Goal: Task Accomplishment & Management: Use online tool/utility

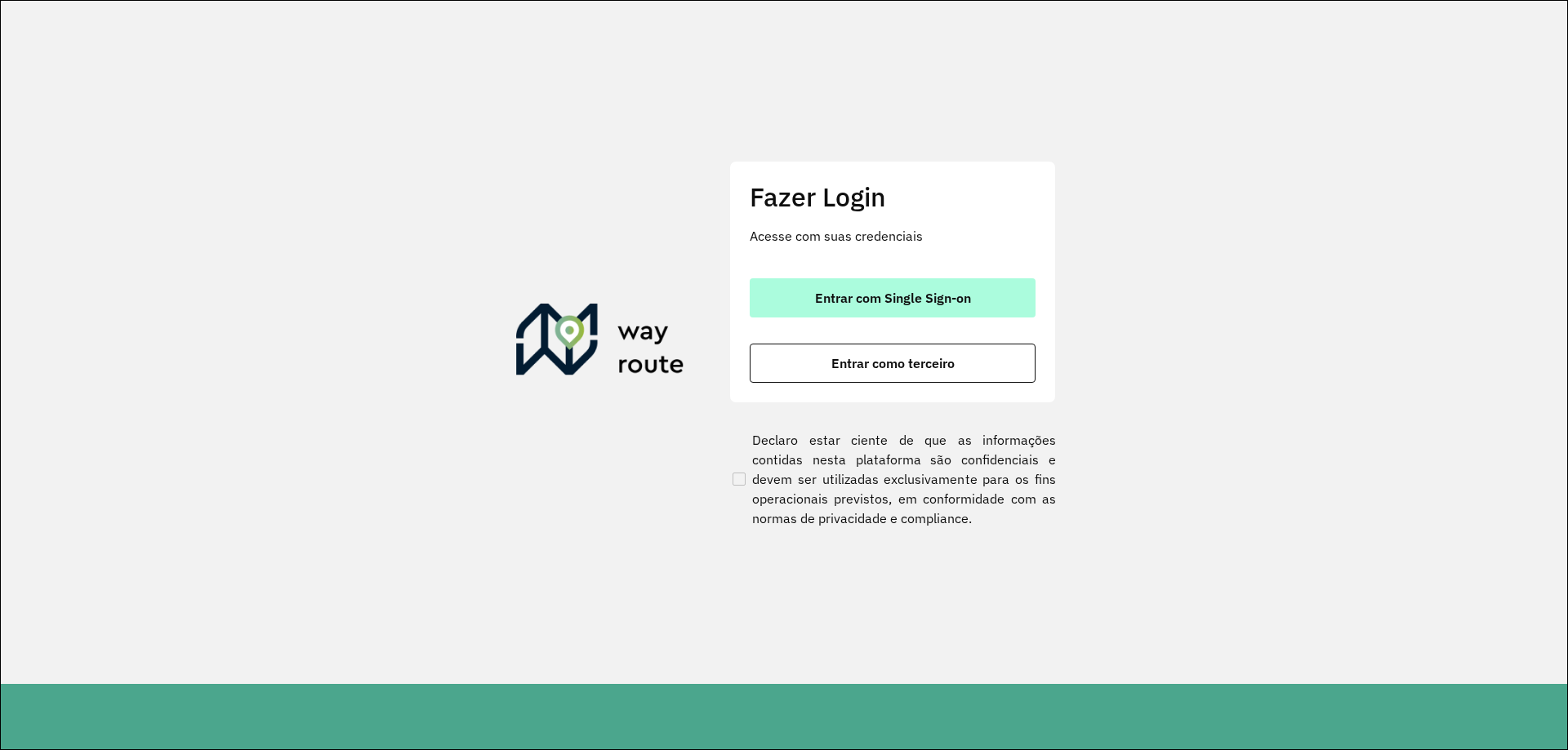
click at [867, 311] on button "Entrar com Single Sign-on" at bounding box center [892, 298] width 286 height 39
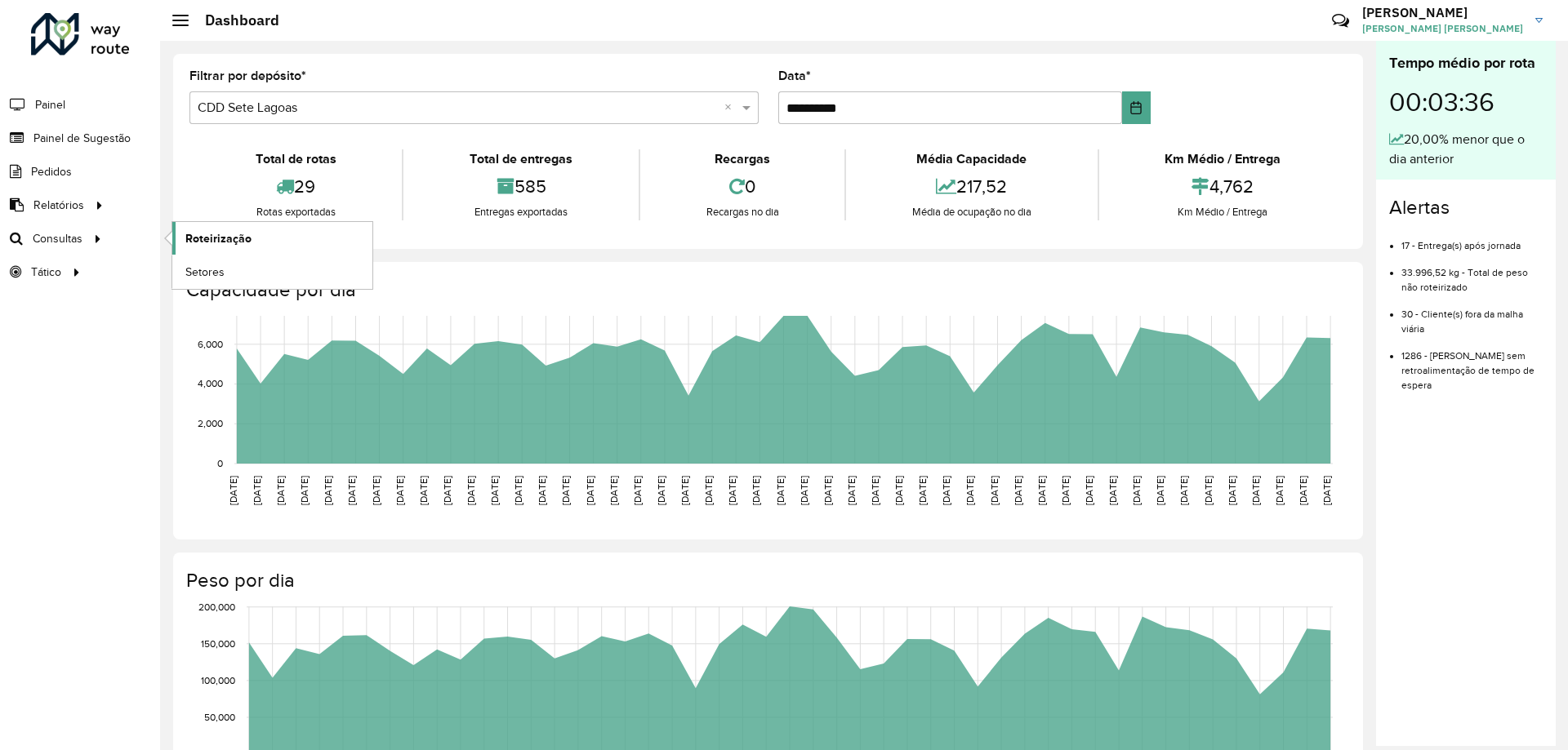
click at [220, 244] on span "Roteirização" at bounding box center [218, 239] width 66 height 17
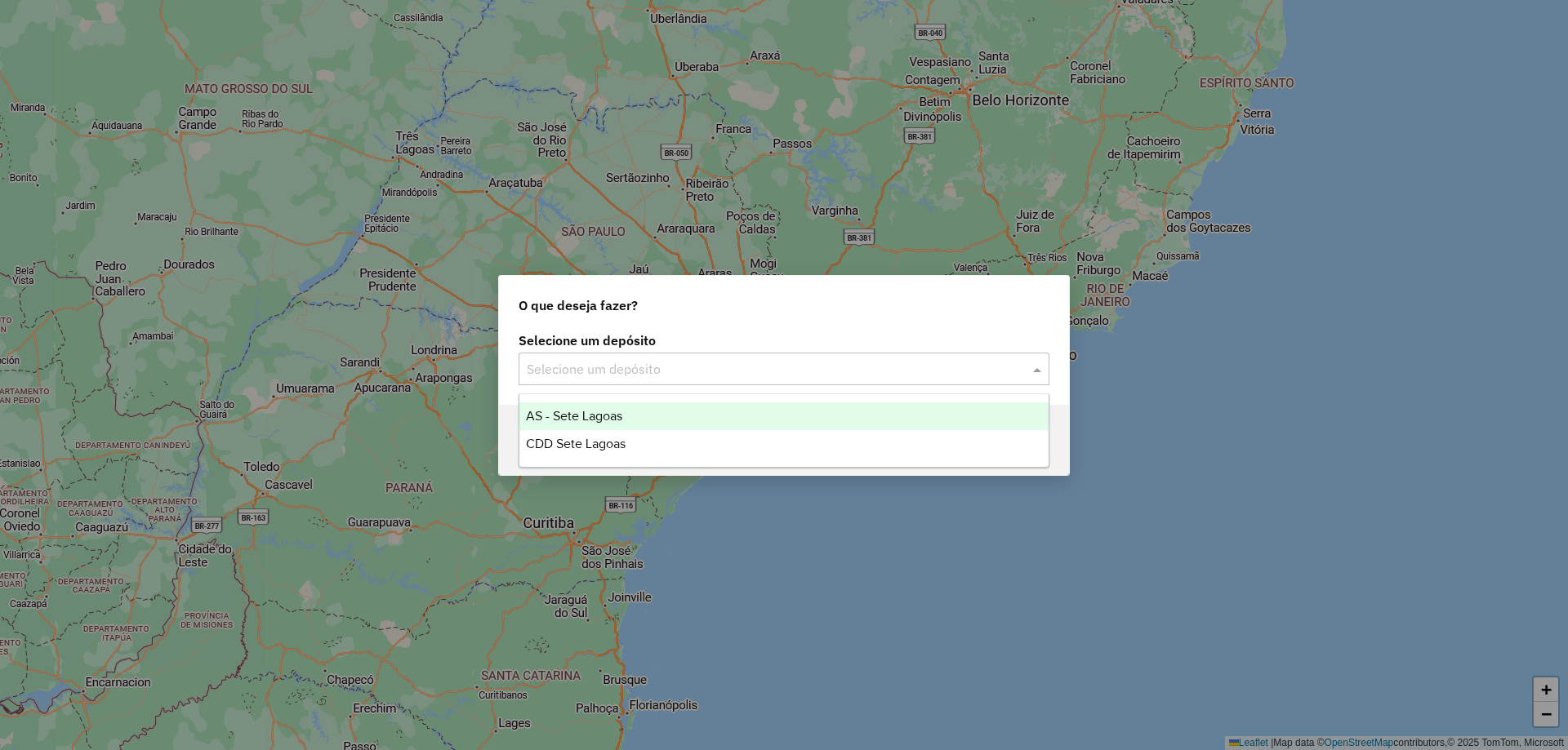
click at [933, 364] on input "text" at bounding box center [767, 369] width 482 height 20
click at [643, 414] on div "AS - Sete Lagoas" at bounding box center [784, 416] width 529 height 28
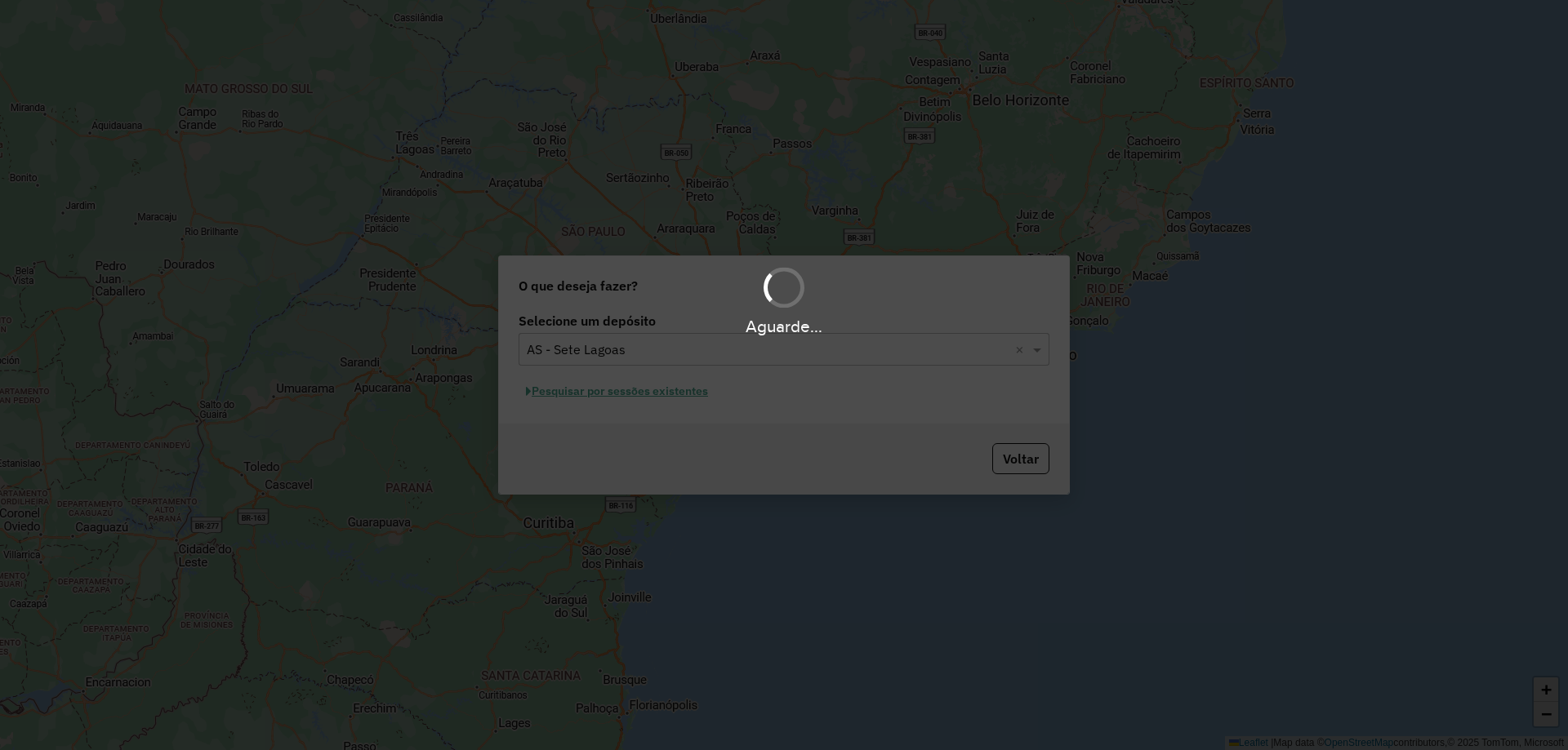
click at [744, 344] on div "Aguarde..." at bounding box center [784, 375] width 1568 height 750
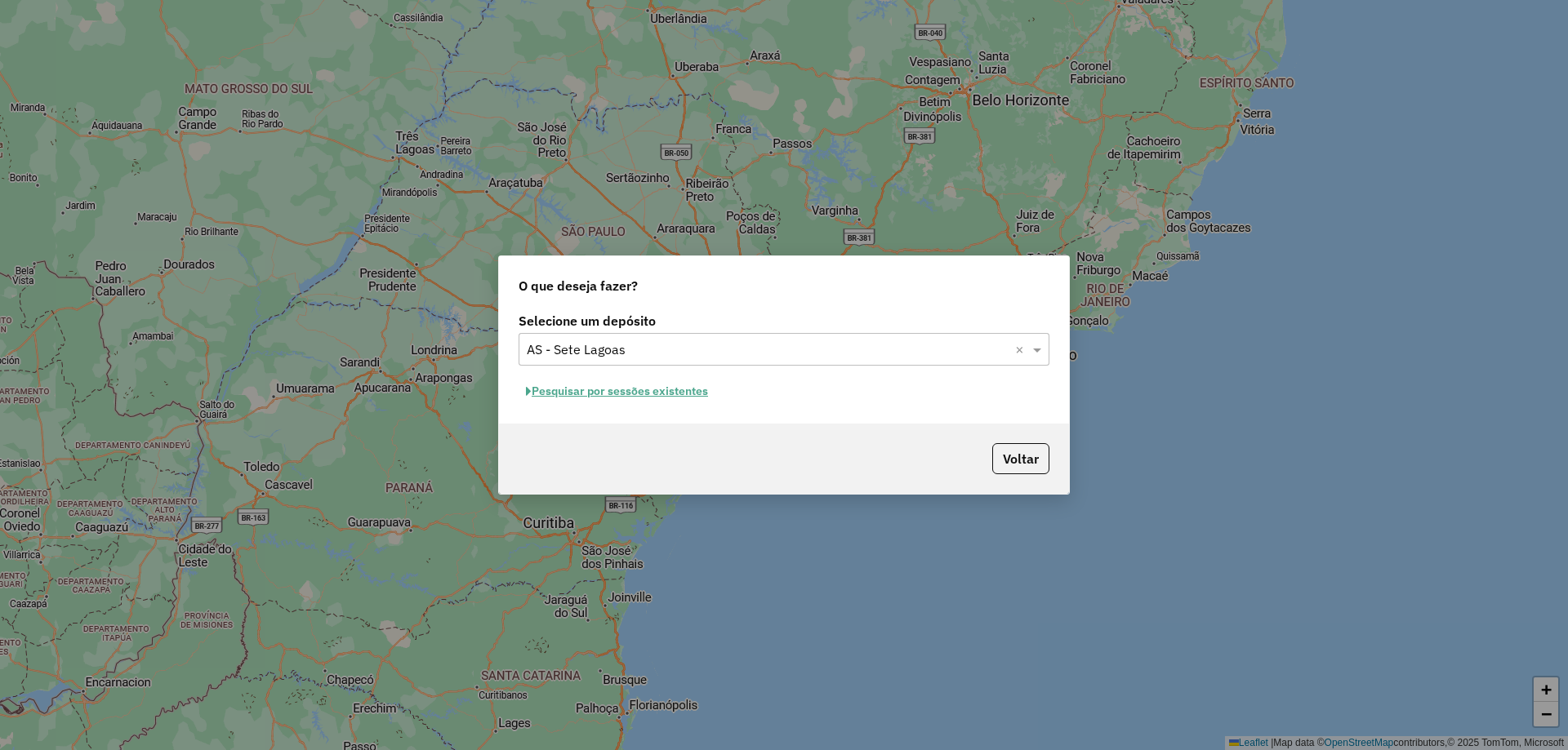
click at [744, 344] on input "text" at bounding box center [767, 350] width 482 height 20
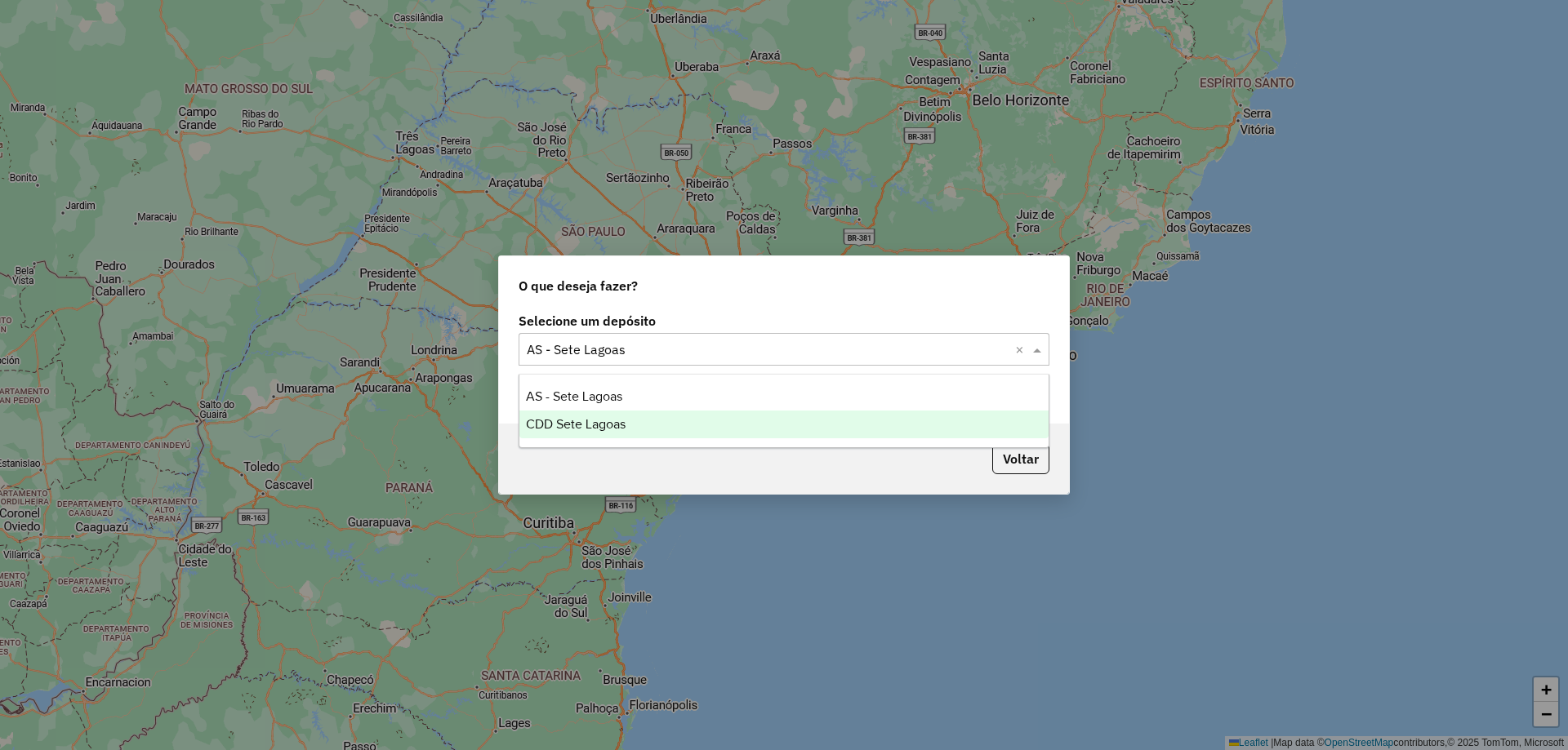
click at [647, 430] on div "CDD Sete Lagoas" at bounding box center [784, 424] width 529 height 28
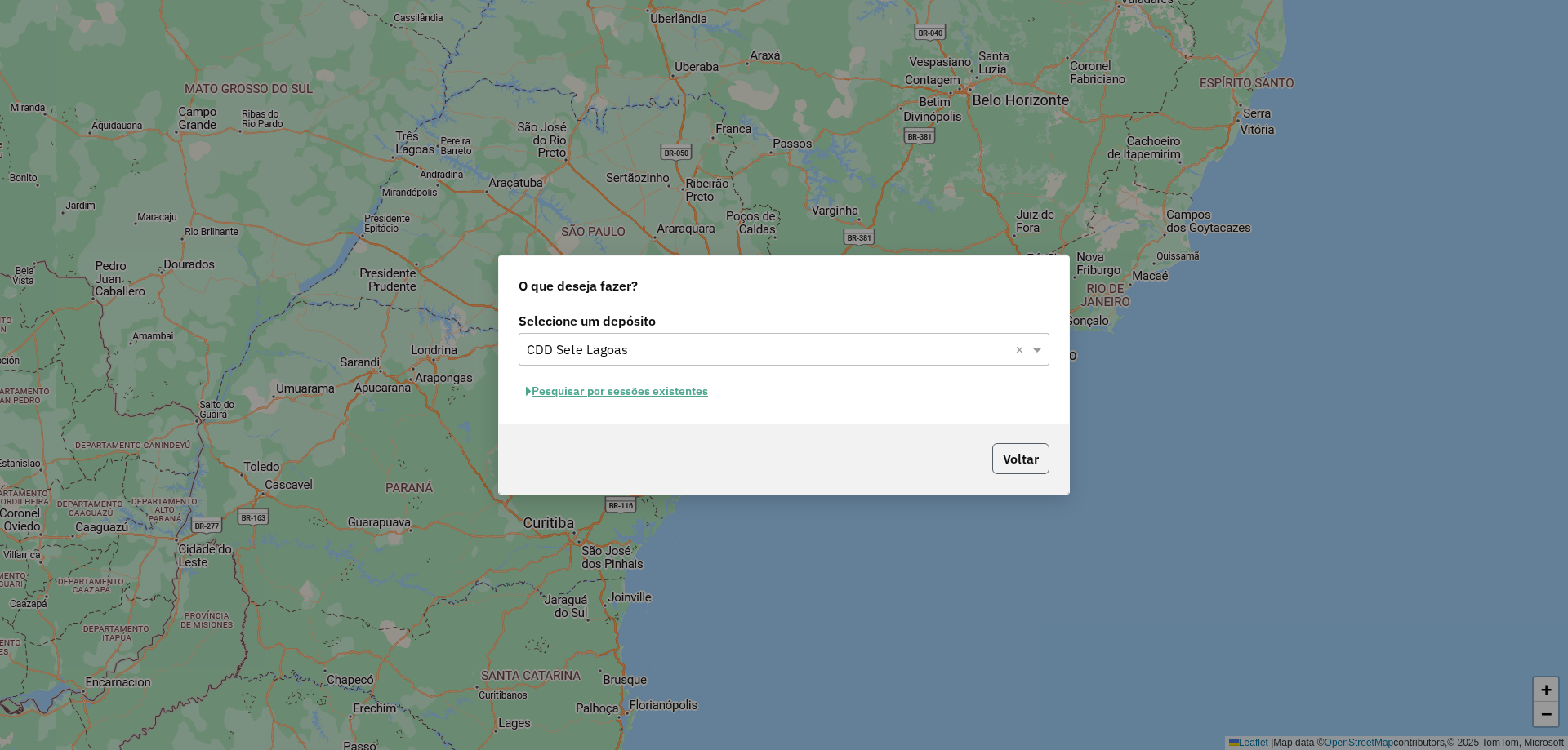
click at [1036, 455] on button "Voltar" at bounding box center [1020, 459] width 57 height 31
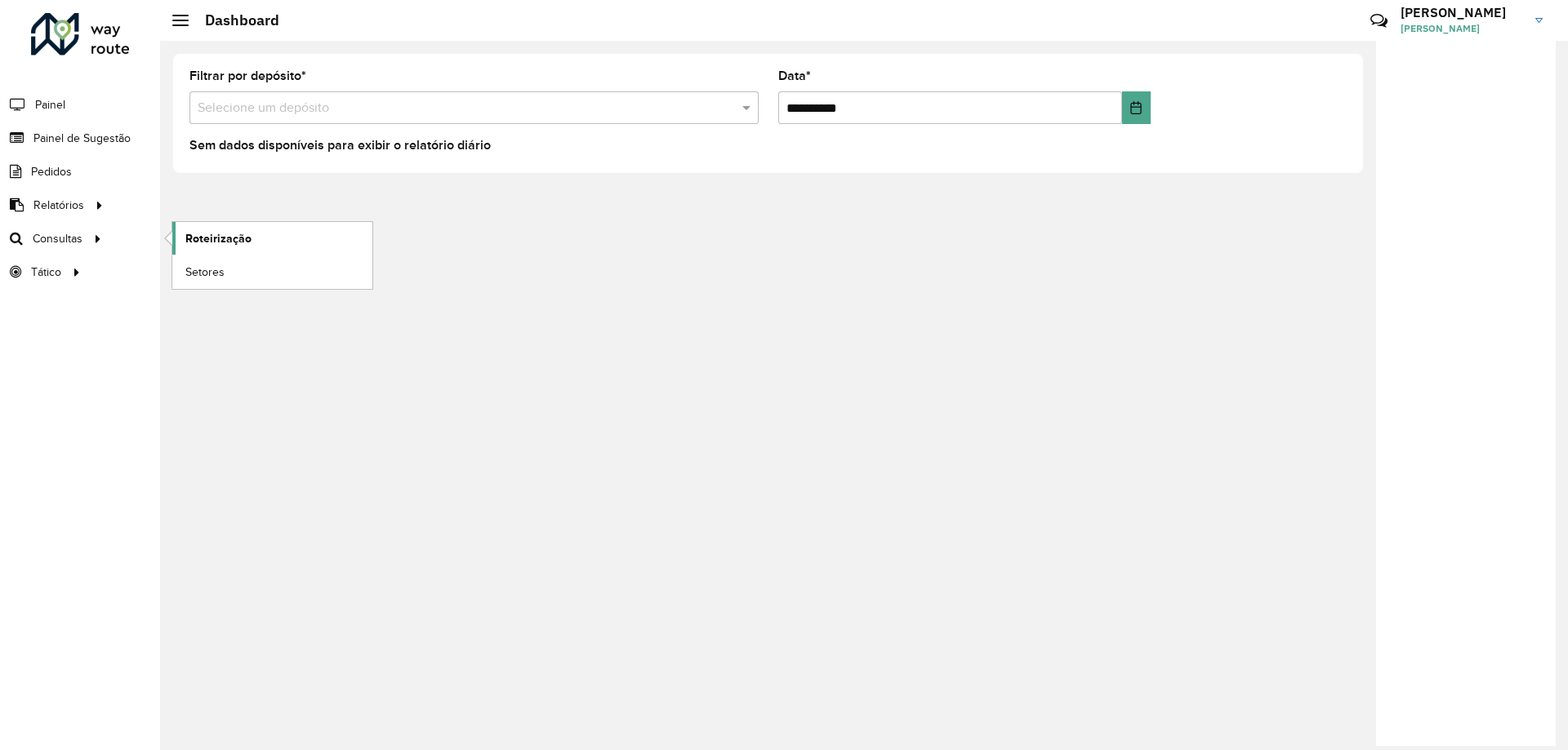
click at [259, 230] on link "Roteirização" at bounding box center [272, 238] width 200 height 32
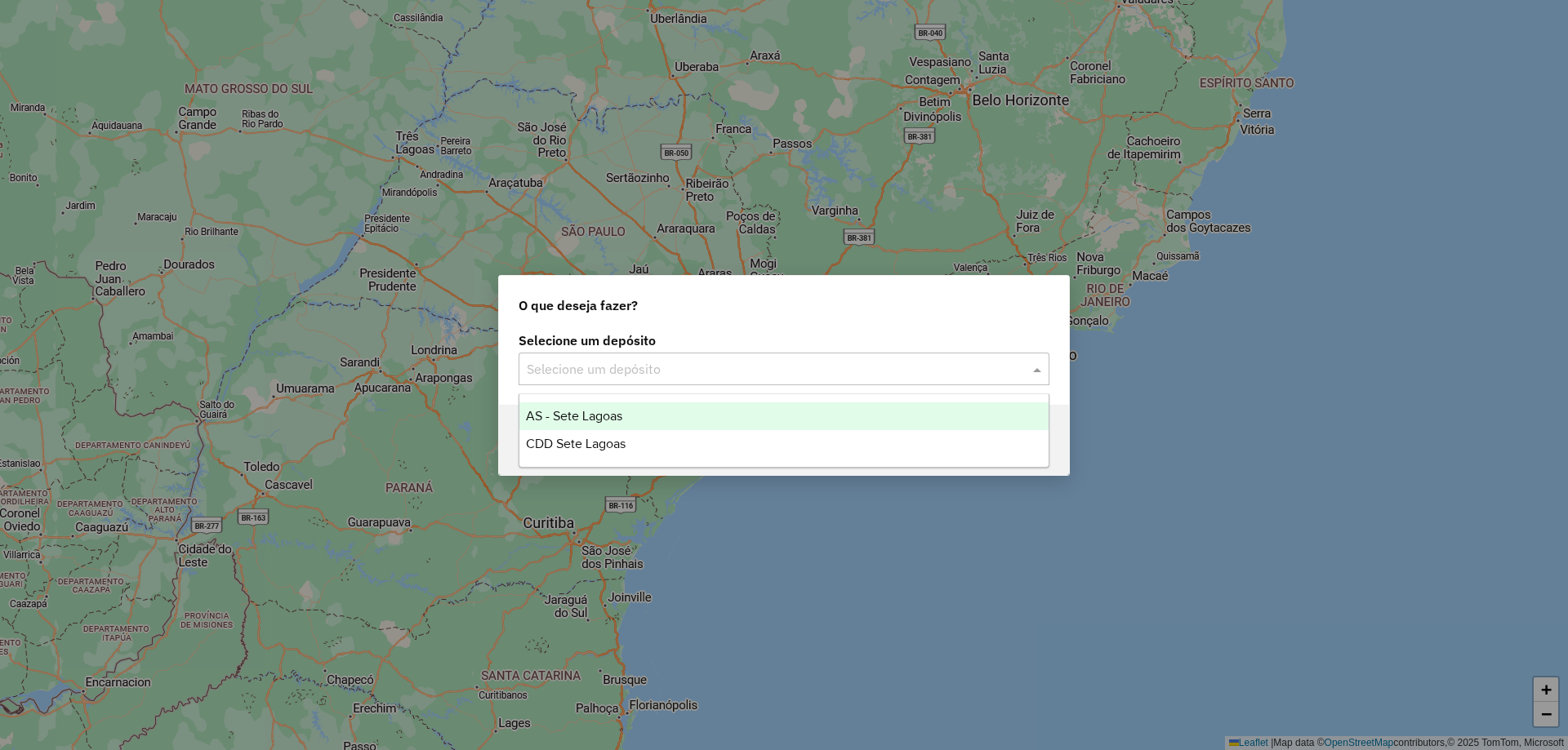
click at [750, 363] on input "text" at bounding box center [767, 369] width 482 height 20
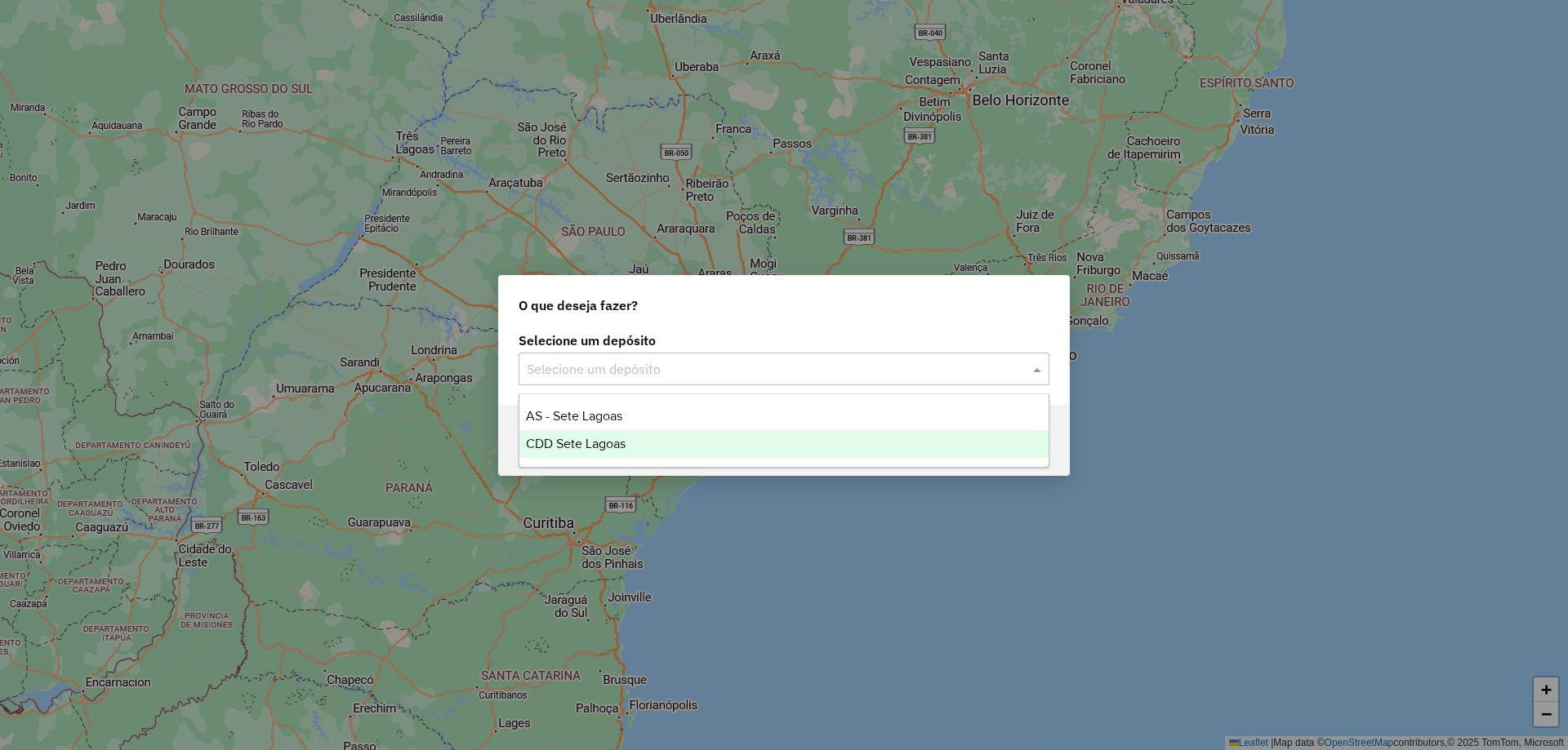
click at [656, 440] on div "CDD Sete Lagoas" at bounding box center [784, 444] width 529 height 28
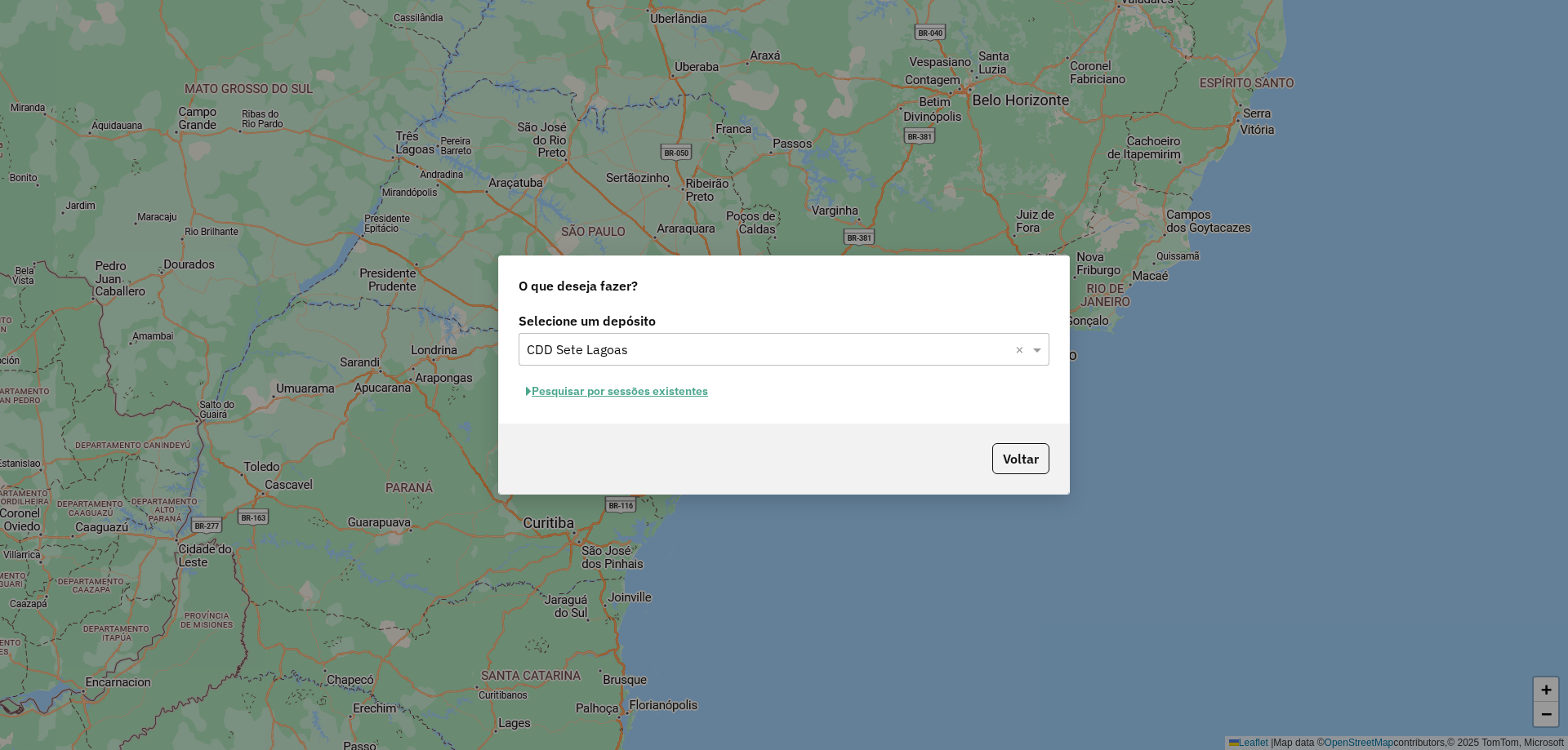
click at [616, 396] on button "Pesquisar por sessões existentes" at bounding box center [617, 392] width 197 height 26
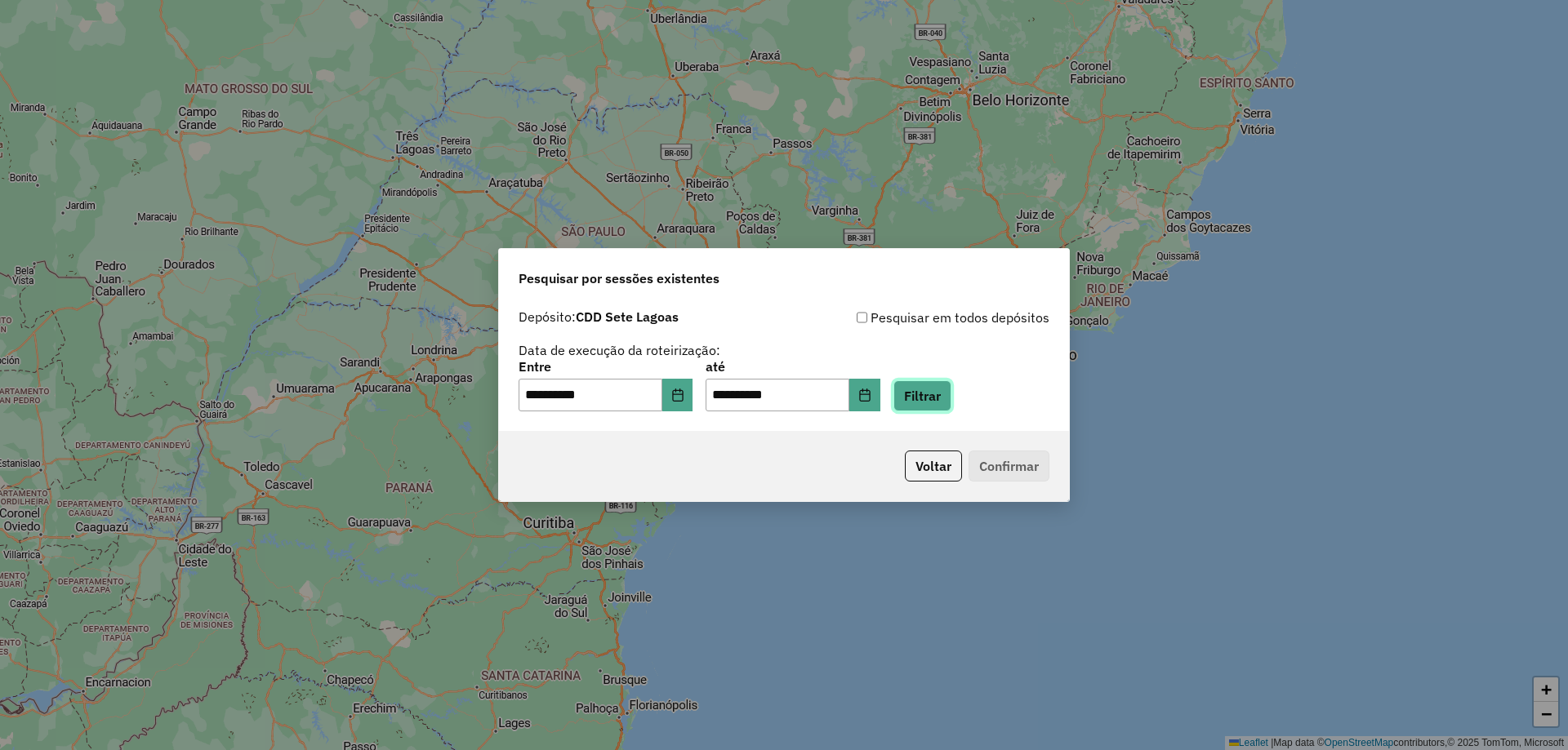
click at [918, 391] on button "Filtrar" at bounding box center [923, 396] width 58 height 31
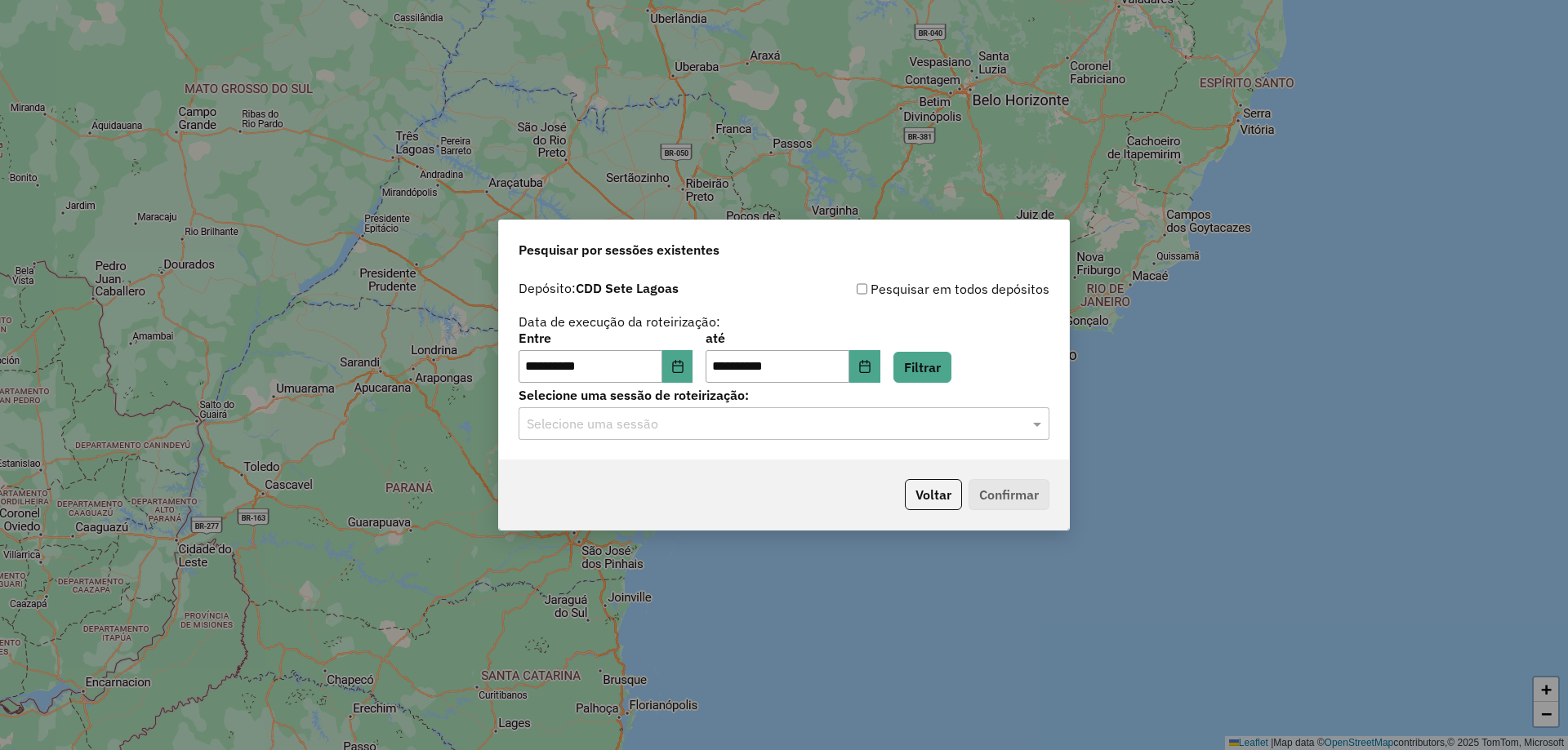
click at [711, 420] on input "text" at bounding box center [767, 424] width 482 height 20
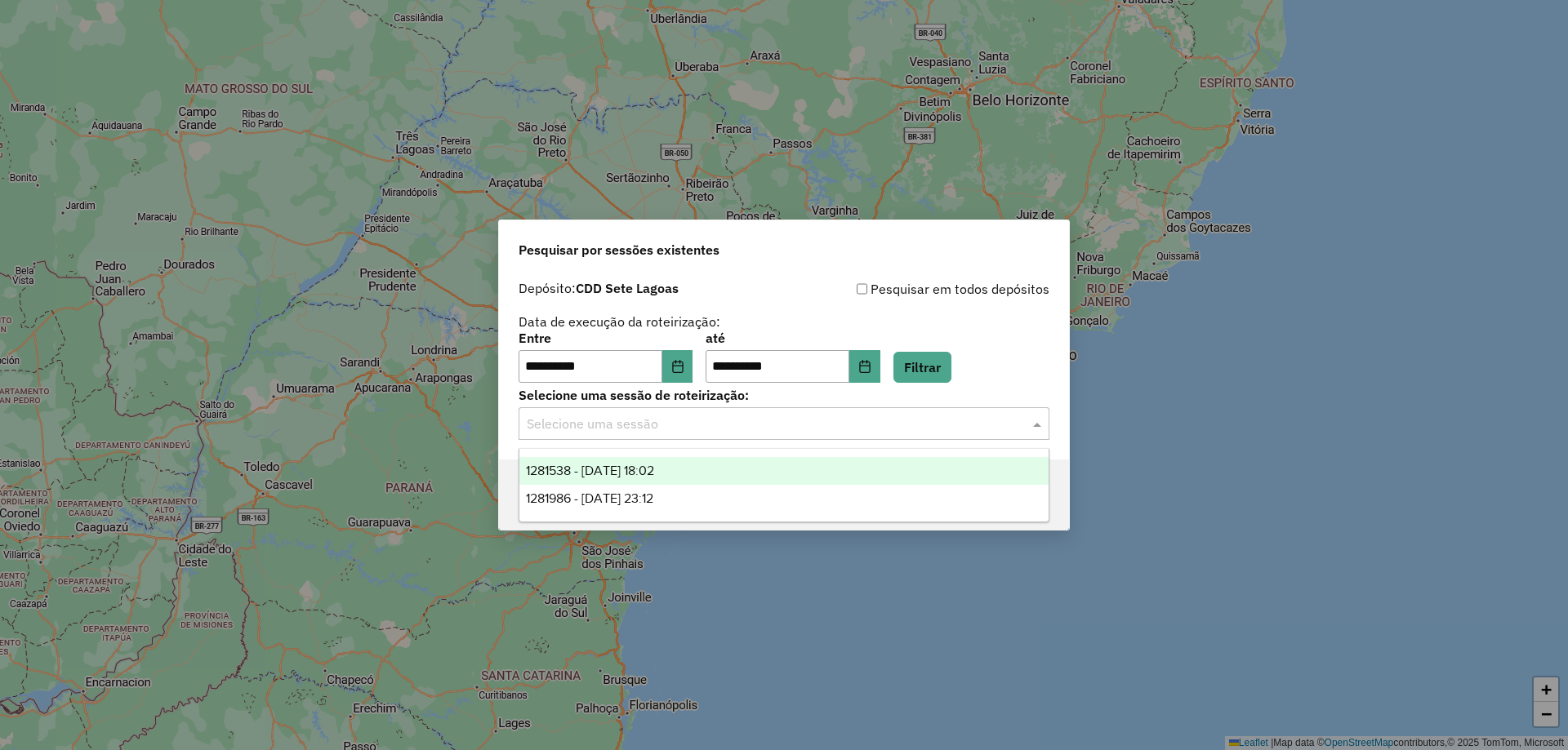
click at [642, 470] on span "1281538 - 24/09/2025 18:02" at bounding box center [590, 470] width 128 height 14
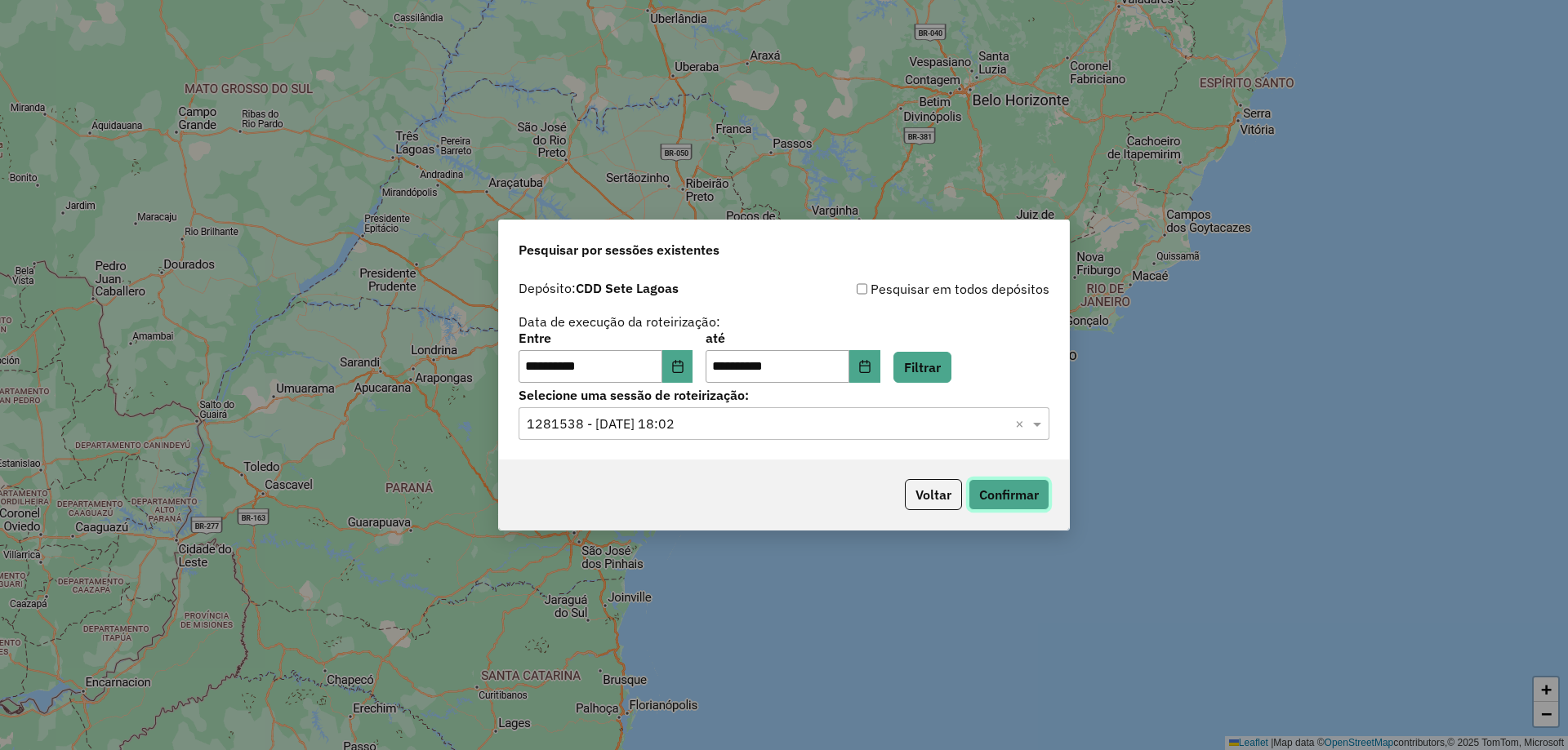
click at [1017, 491] on button "Confirmar" at bounding box center [1009, 495] width 81 height 31
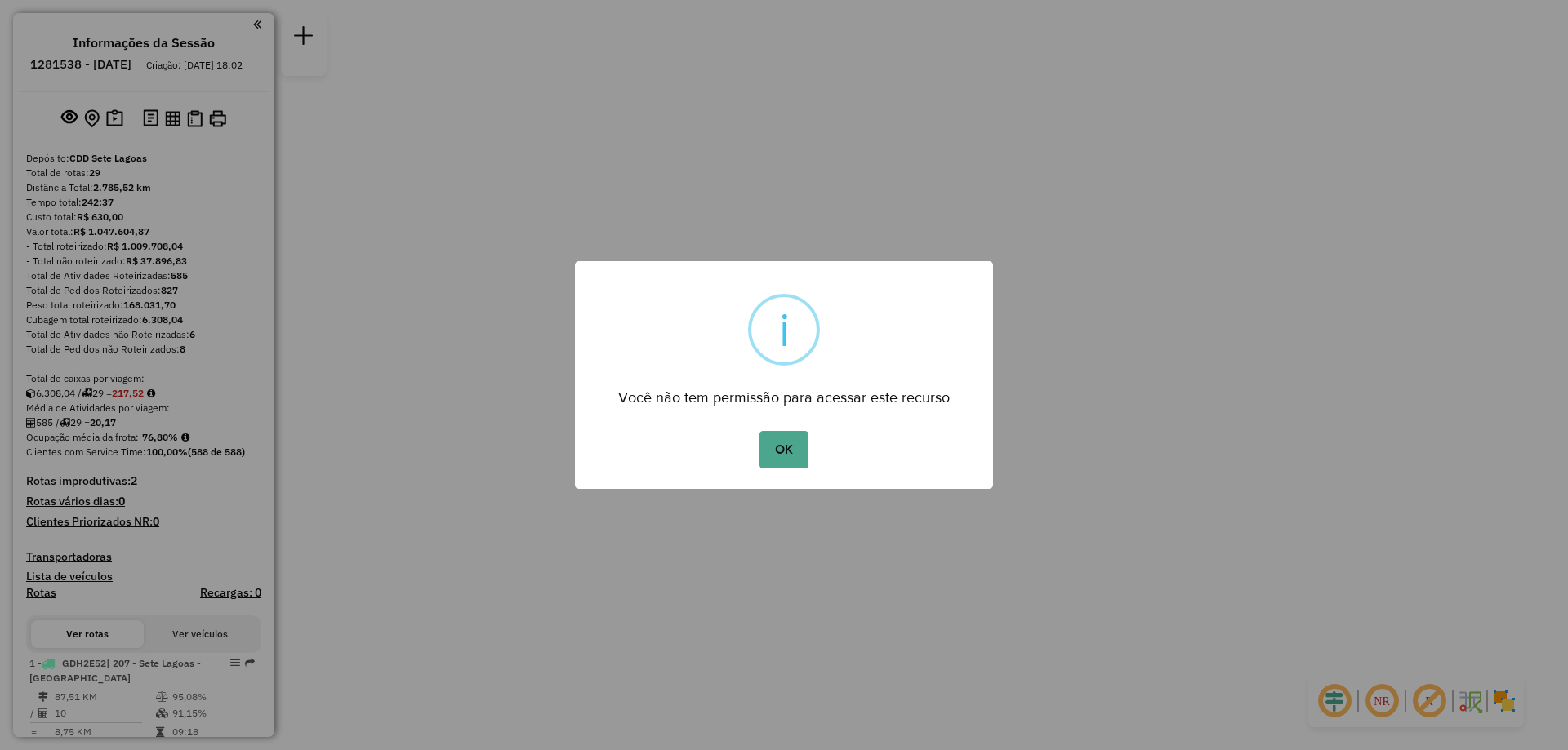
click at [783, 469] on div "OK No Cancel" at bounding box center [784, 450] width 418 height 46
click at [784, 451] on button "OK" at bounding box center [784, 450] width 48 height 38
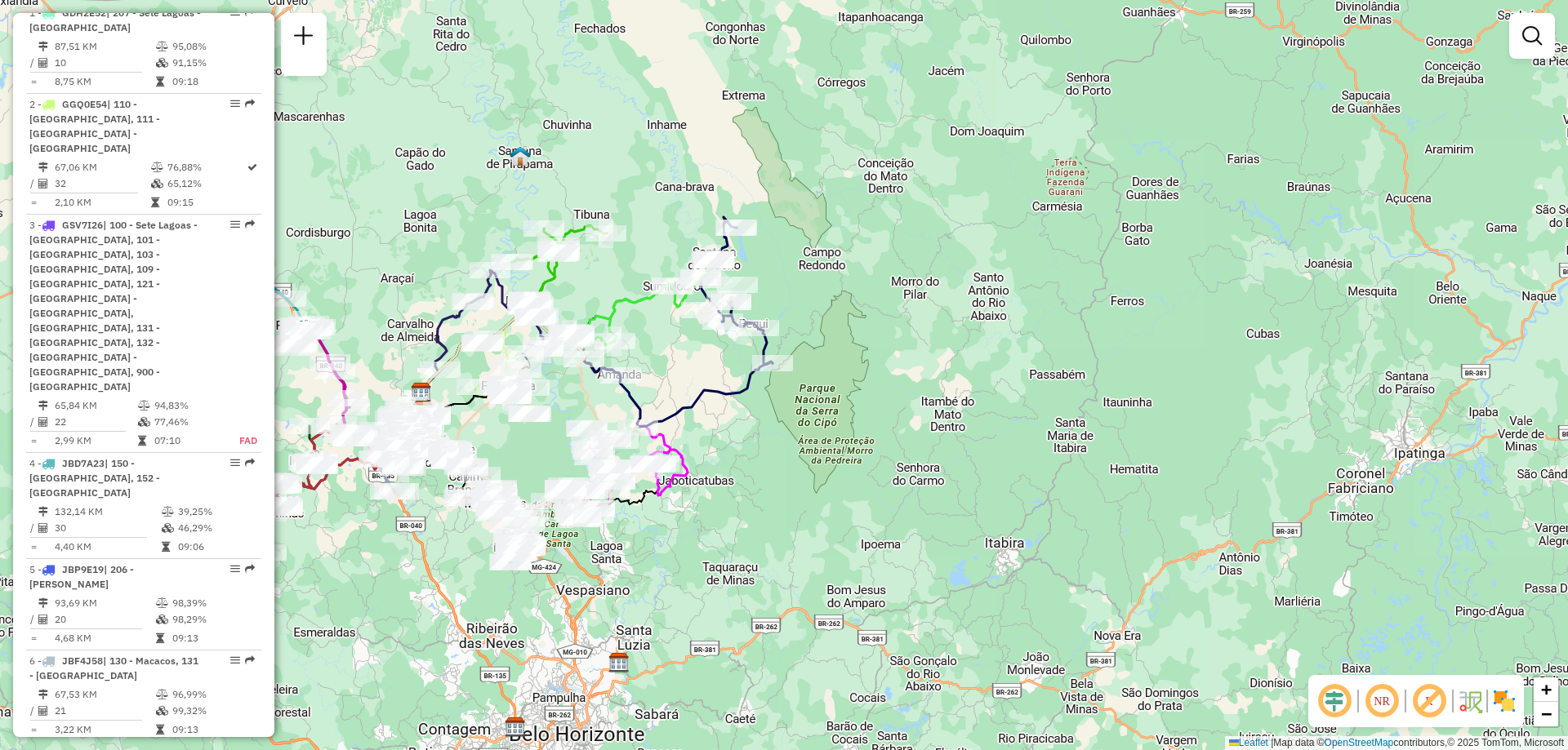
scroll to position [3186, 0]
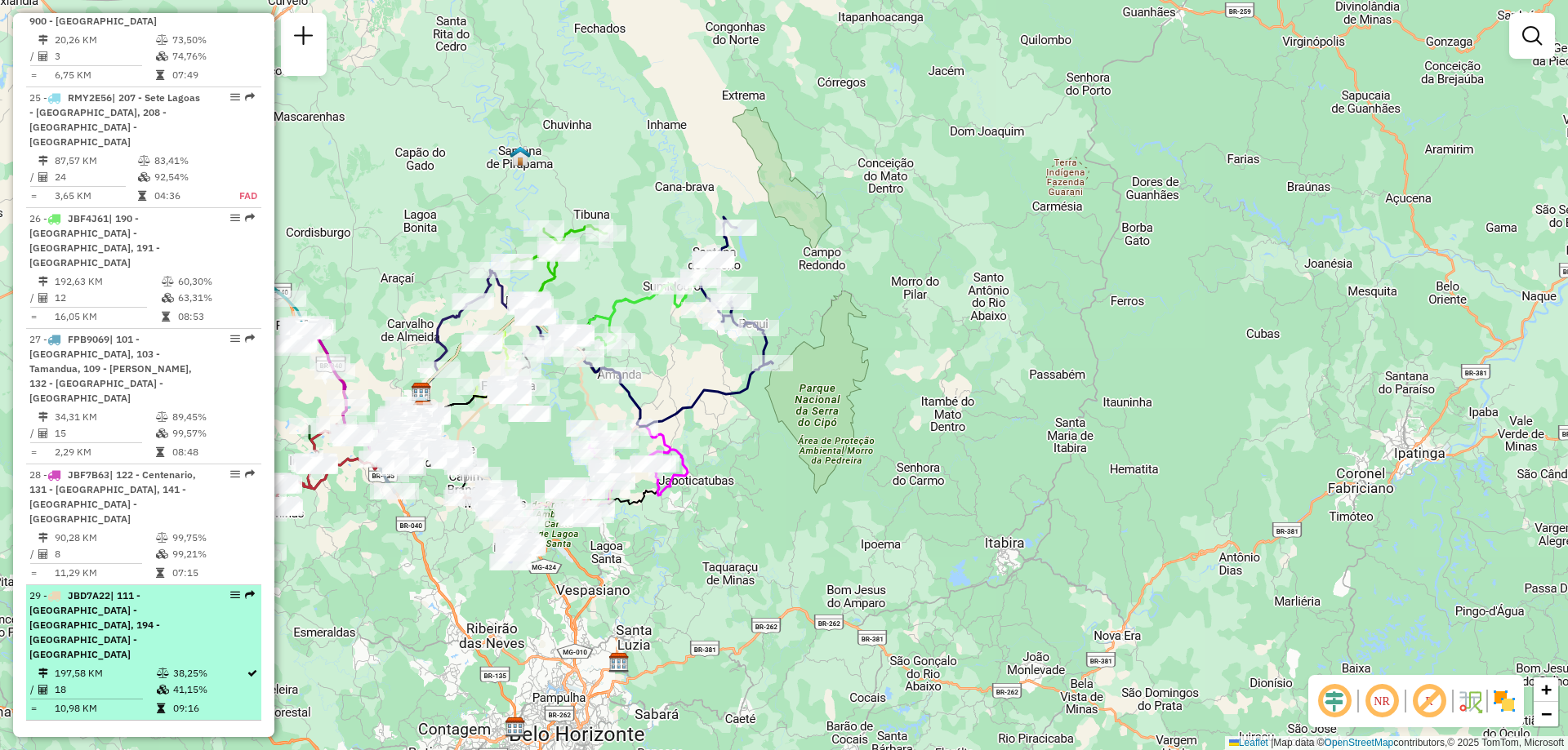
select select "**********"
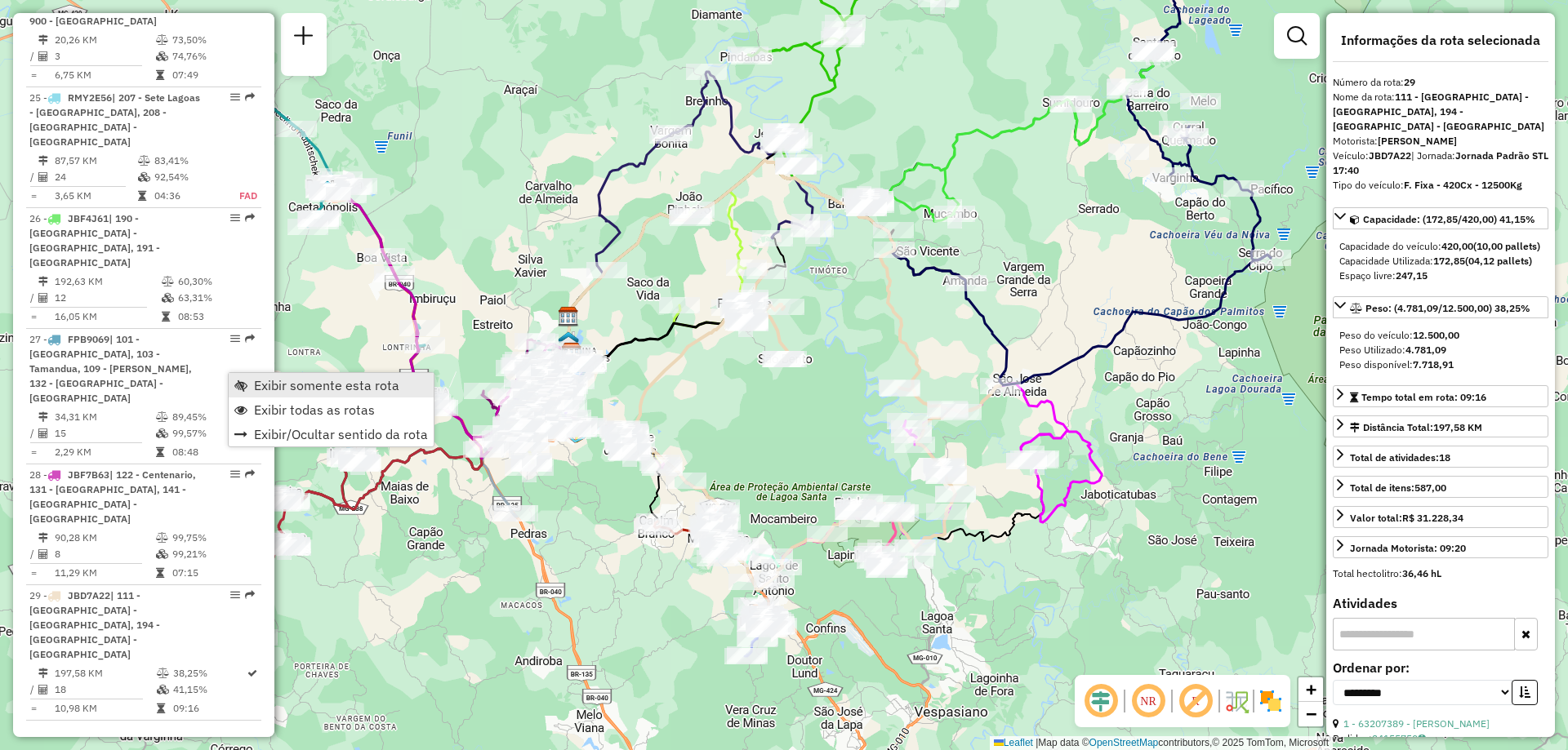
click at [318, 387] on span "Exibir somente esta rota" at bounding box center [327, 385] width 145 height 13
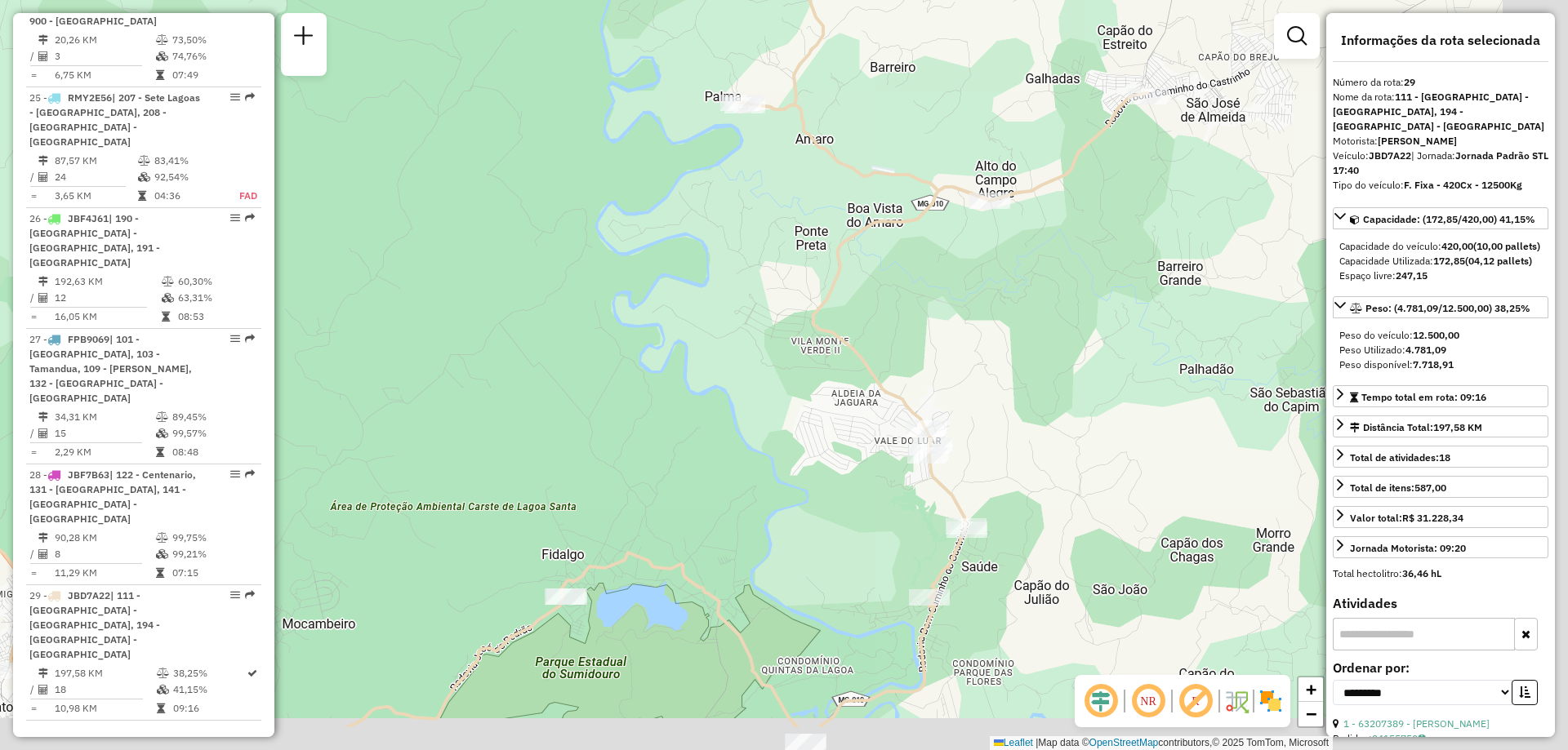
drag, startPoint x: 1073, startPoint y: 444, endPoint x: 841, endPoint y: 350, distance: 250.3
click at [841, 350] on icon at bounding box center [408, 276] width 1479 height 900
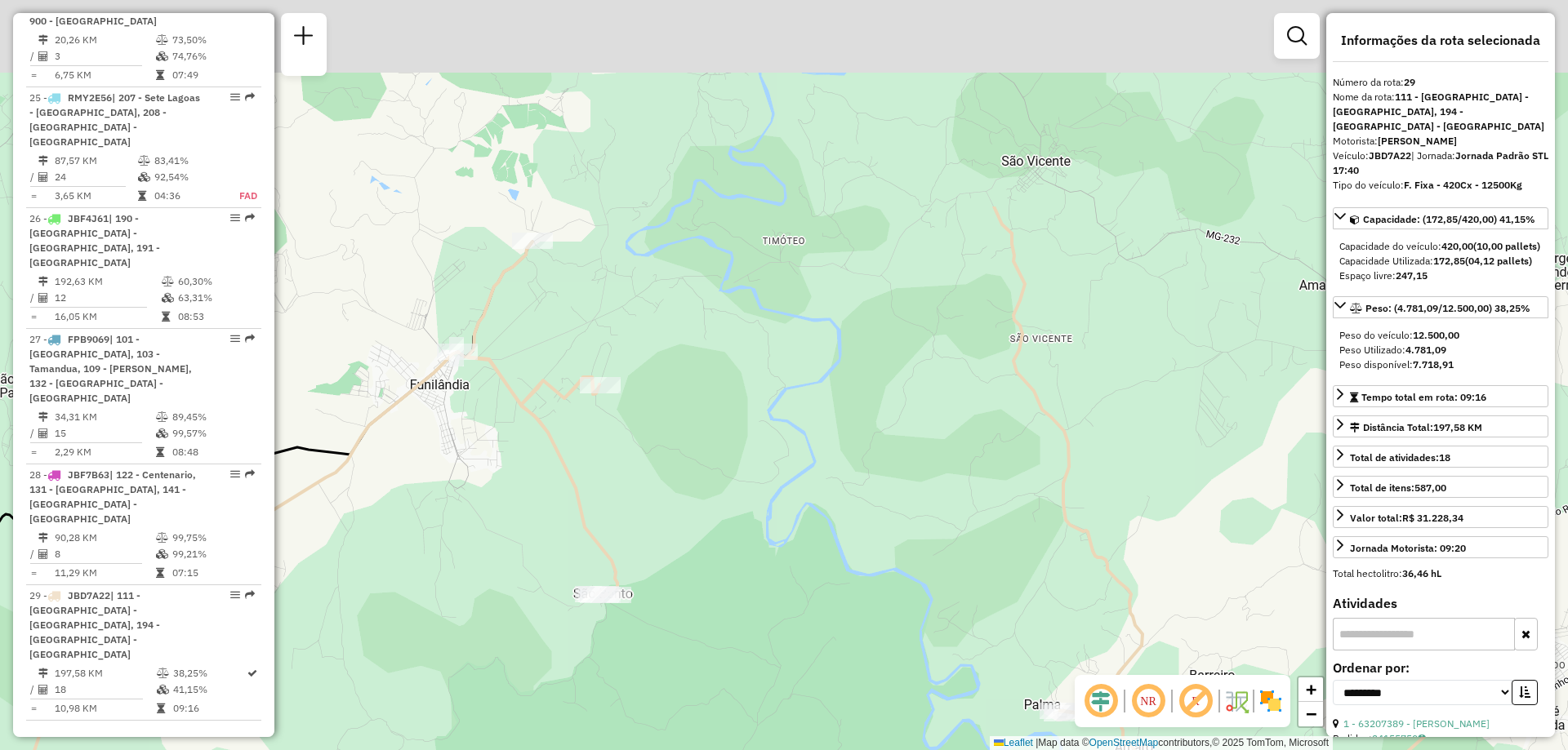
drag, startPoint x: 901, startPoint y: 354, endPoint x: 779, endPoint y: 620, distance: 292.6
click at [779, 620] on div "Janela de atendimento Grade de atendimento Capacidade Transportadoras Veículos …" at bounding box center [784, 375] width 1568 height 750
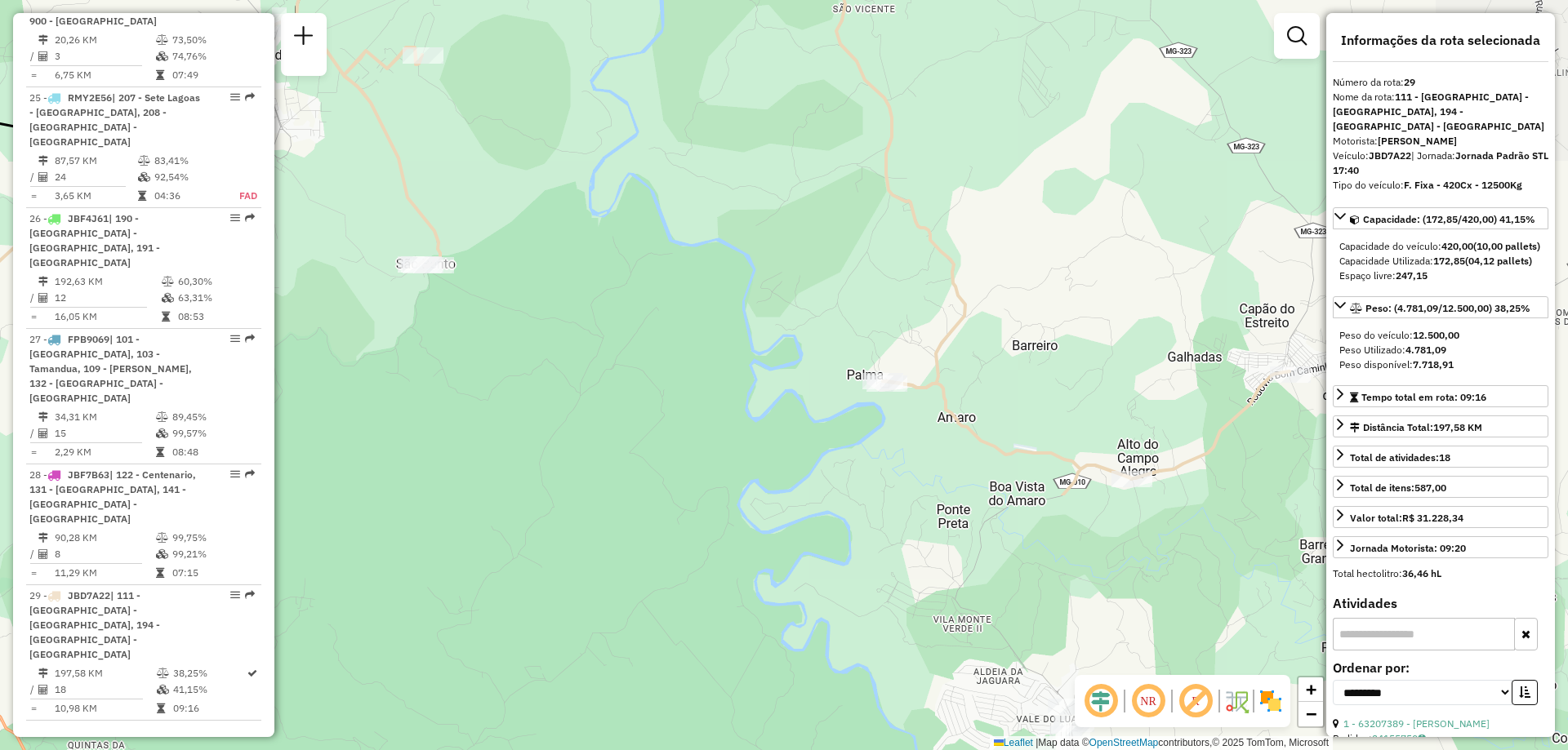
drag, startPoint x: 947, startPoint y: 562, endPoint x: 769, endPoint y: 233, distance: 374.1
click at [769, 233] on div "Janela de atendimento Grade de atendimento Capacidade Transportadoras Veículos …" at bounding box center [784, 375] width 1568 height 750
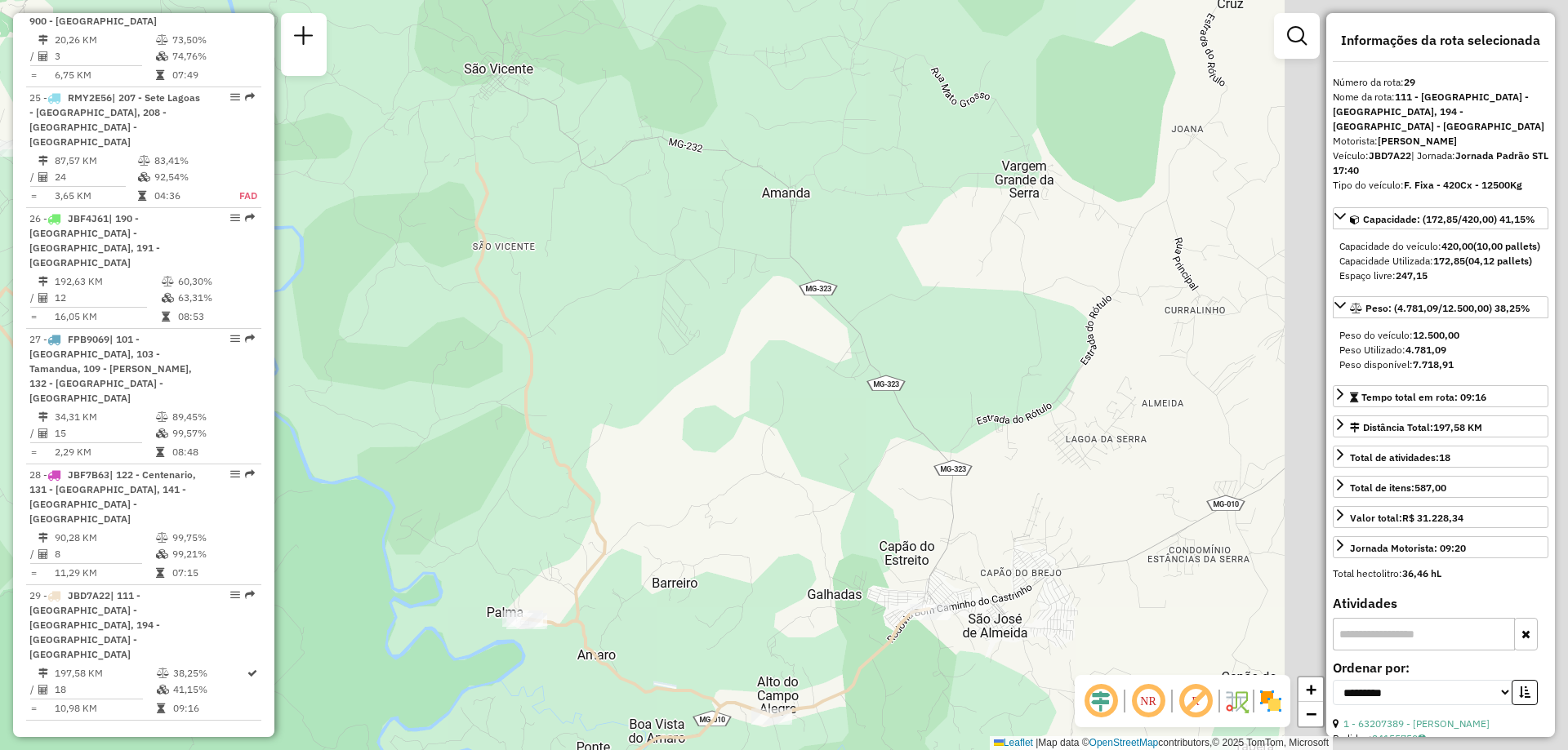
drag, startPoint x: 753, startPoint y: 252, endPoint x: 494, endPoint y: 481, distance: 345.7
click at [495, 481] on icon at bounding box center [540, 393] width 129 height 462
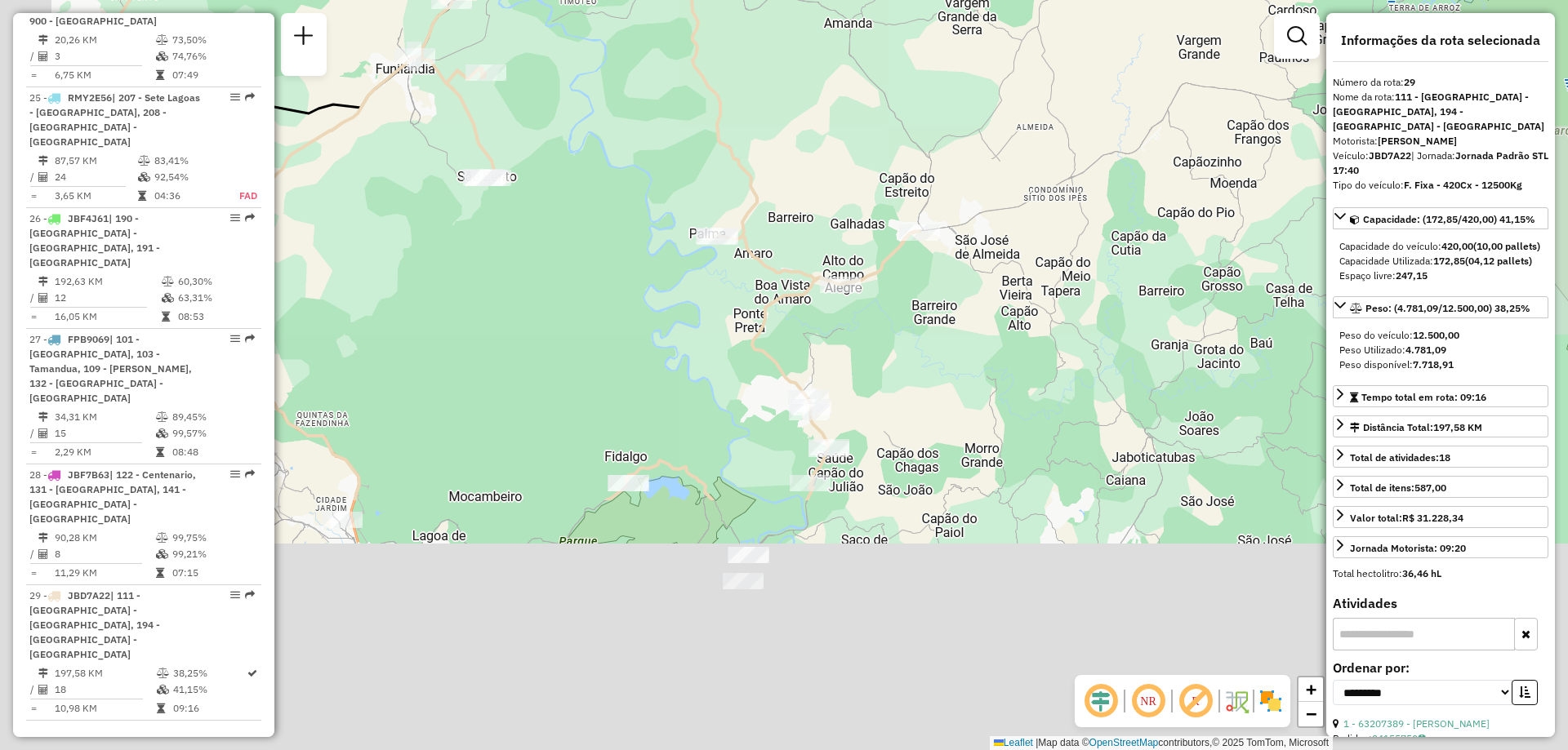
drag, startPoint x: 658, startPoint y: 381, endPoint x: 933, endPoint y: 42, distance: 436.5
click at [921, 44] on div "Janela de atendimento Grade de atendimento Capacidade Transportadoras Veículos …" at bounding box center [784, 375] width 1568 height 750
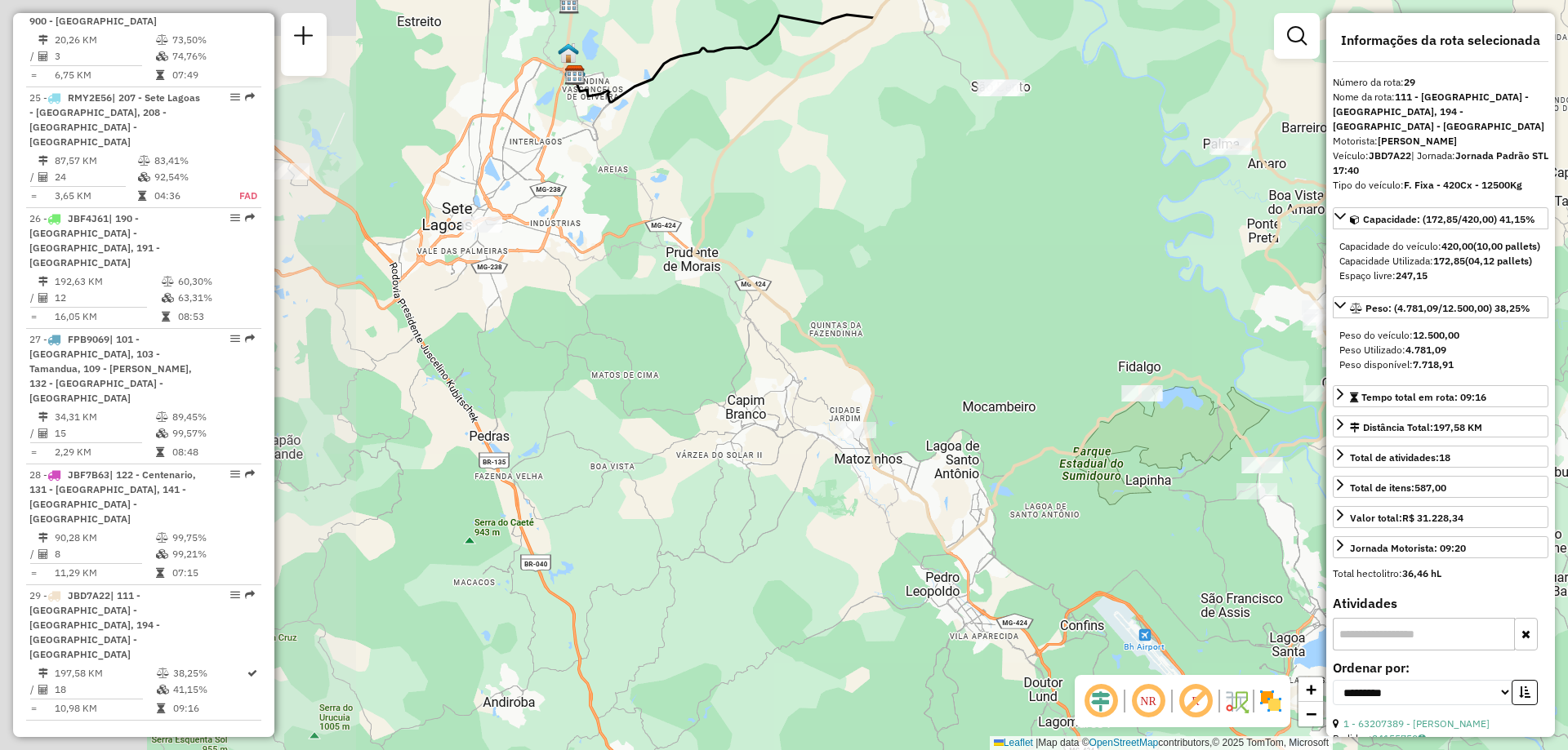
drag, startPoint x: 746, startPoint y: 174, endPoint x: 1135, endPoint y: 218, distance: 391.5
click at [1135, 218] on div "Janela de atendimento Grade de atendimento Capacidade Transportadoras Veículos …" at bounding box center [784, 375] width 1568 height 750
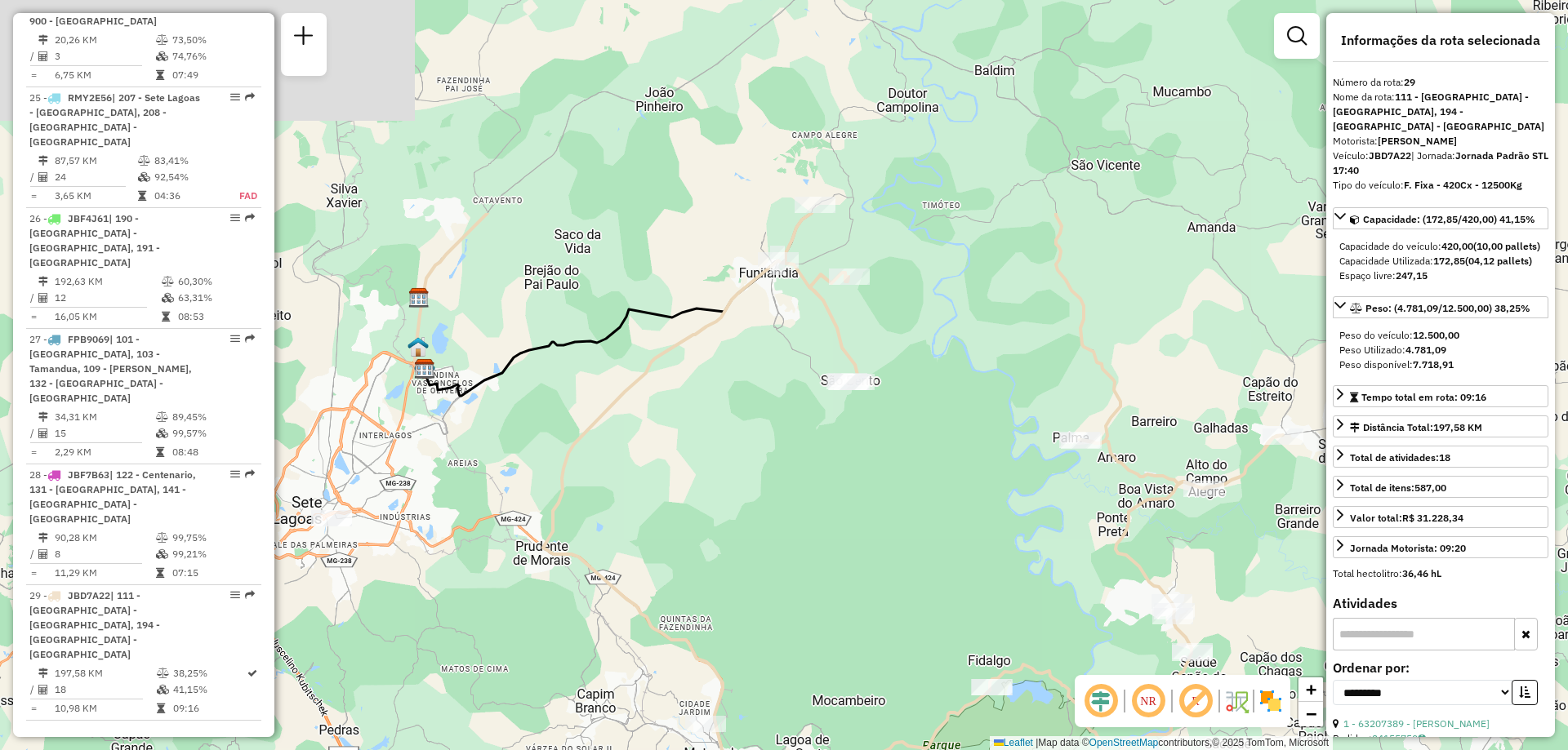
drag, startPoint x: 984, startPoint y: 131, endPoint x: 825, endPoint y: 414, distance: 324.6
click at [825, 414] on div "Janela de atendimento Grade de atendimento Capacidade Transportadoras Veículos …" at bounding box center [784, 375] width 1568 height 750
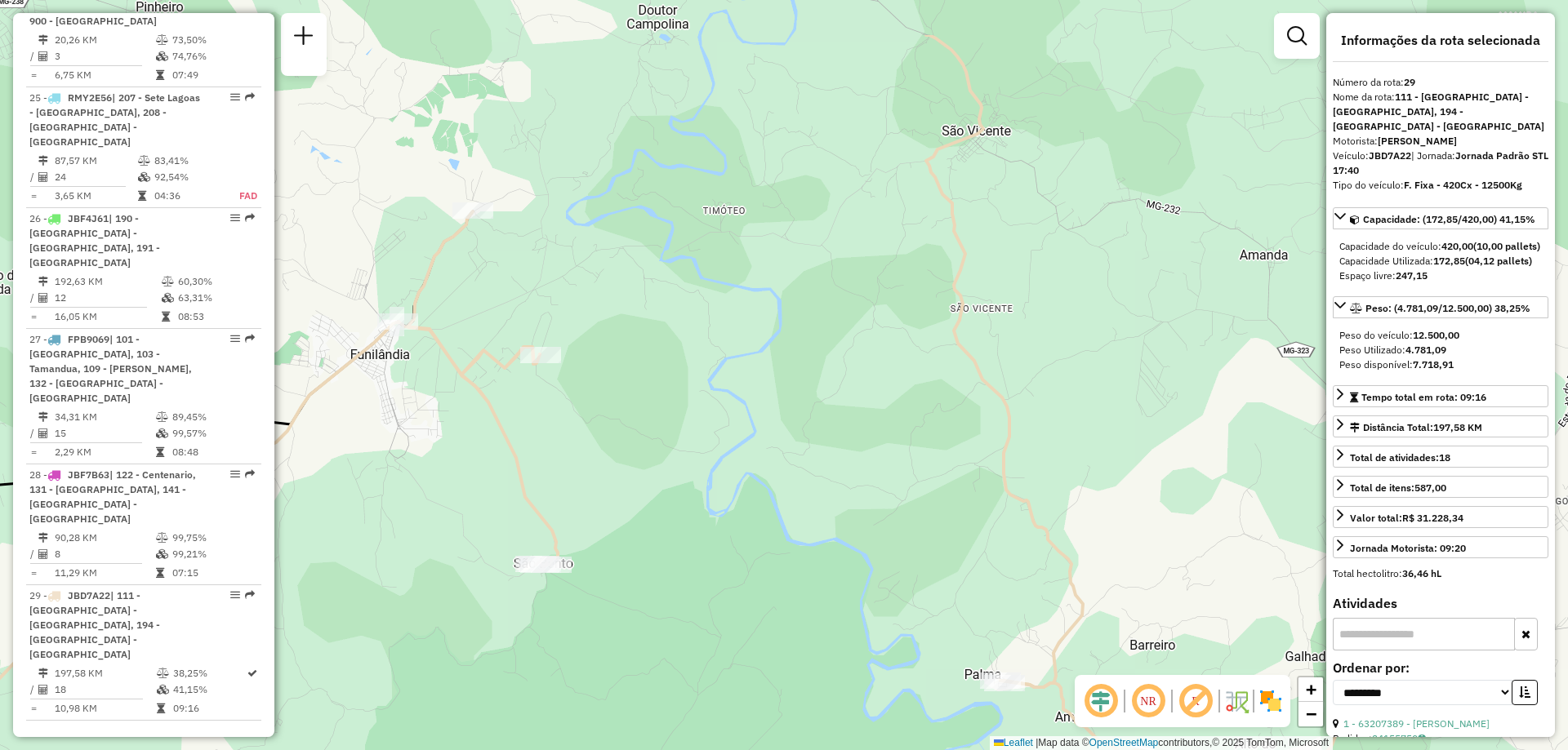
drag, startPoint x: 803, startPoint y: 350, endPoint x: 588, endPoint y: 434, distance: 230.8
click at [656, 453] on div "Janela de atendimento Grade de atendimento Capacidade Transportadoras Veículos …" at bounding box center [784, 375] width 1568 height 750
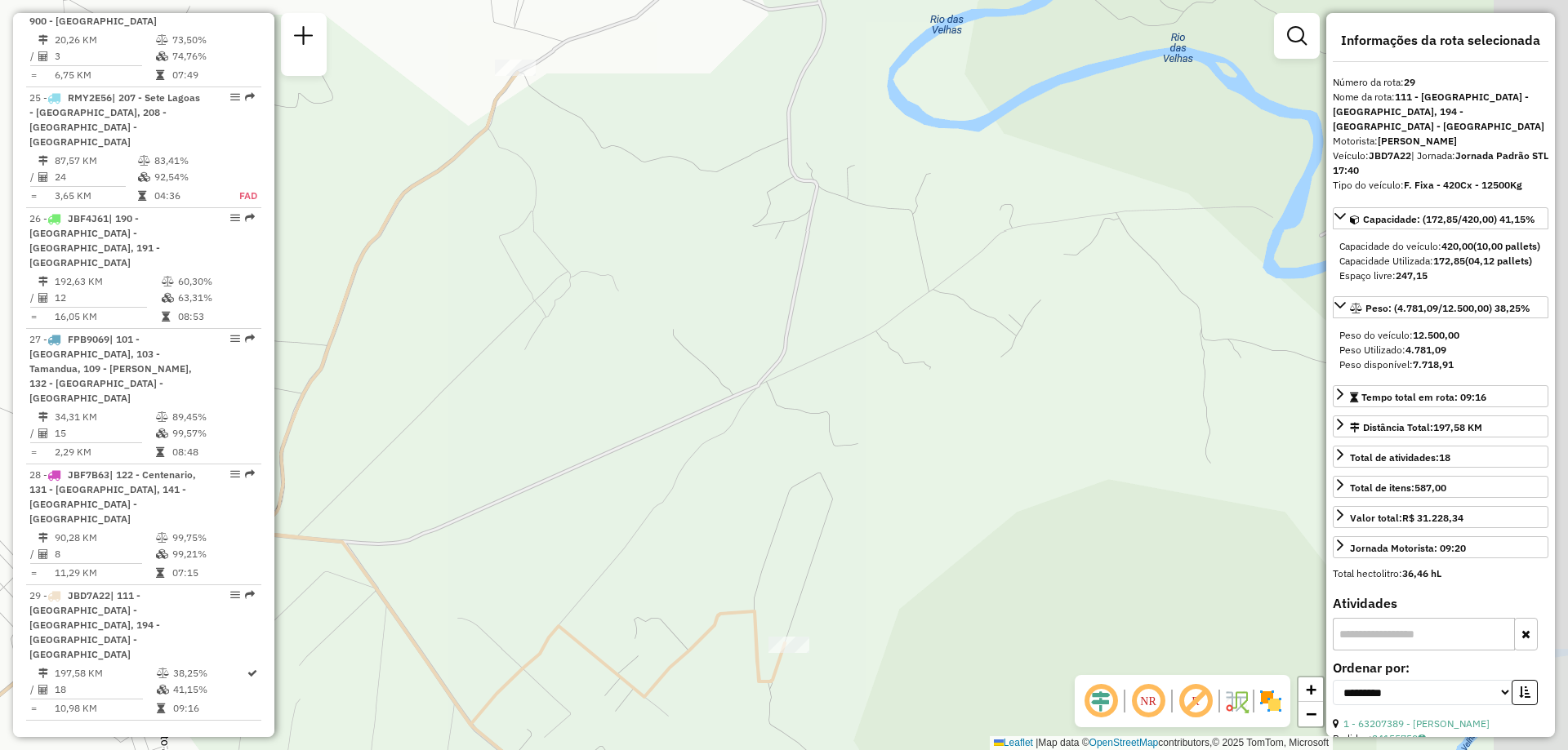
drag, startPoint x: 632, startPoint y: 323, endPoint x: 503, endPoint y: 340, distance: 130.1
click at [503, 340] on div "Janela de atendimento Grade de atendimento Capacidade Transportadoras Veículos …" at bounding box center [784, 375] width 1568 height 750
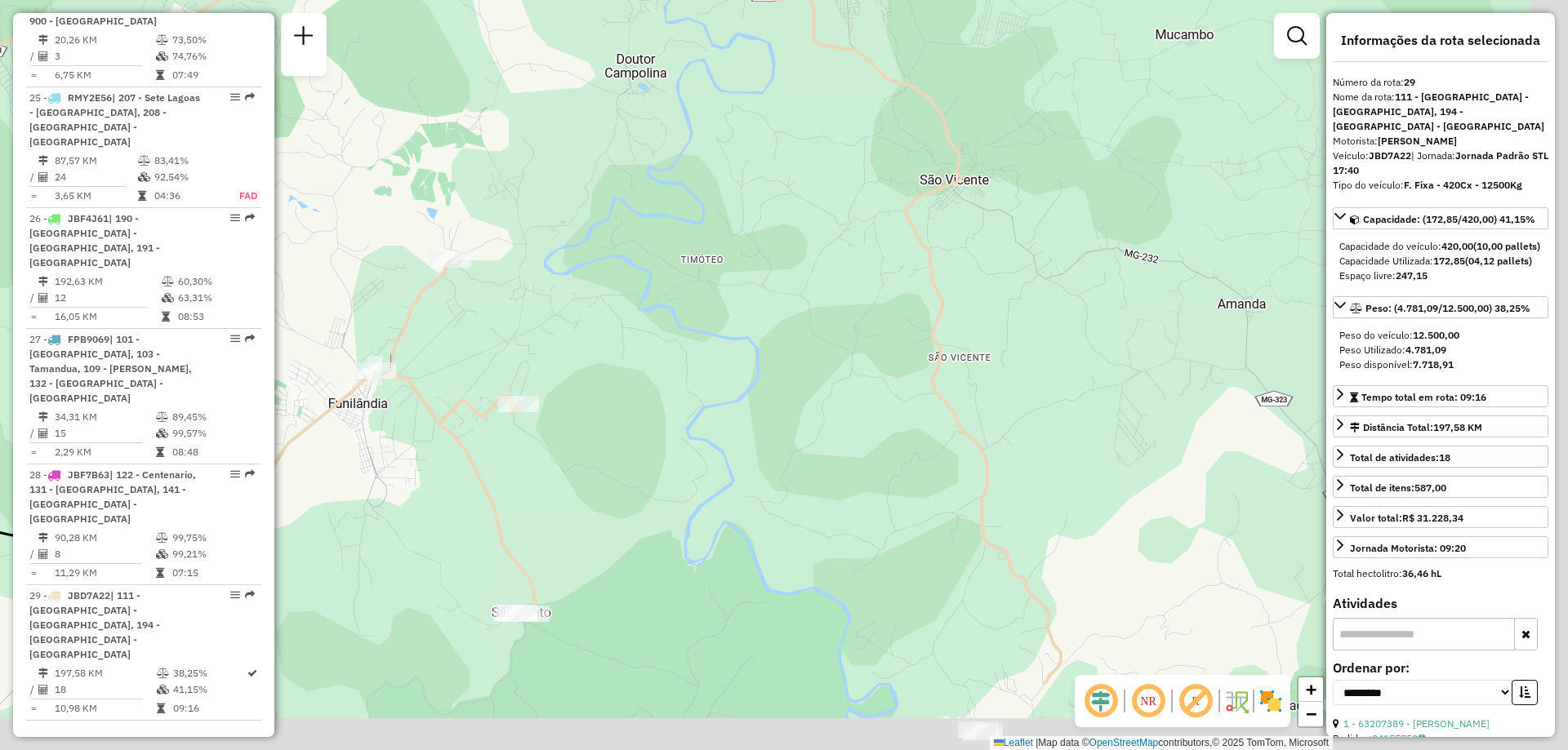
drag, startPoint x: 924, startPoint y: 596, endPoint x: 648, endPoint y: 375, distance: 353.6
click at [653, 379] on div "Janela de atendimento Grade de atendimento Capacidade Transportadoras Veículos …" at bounding box center [784, 375] width 1568 height 750
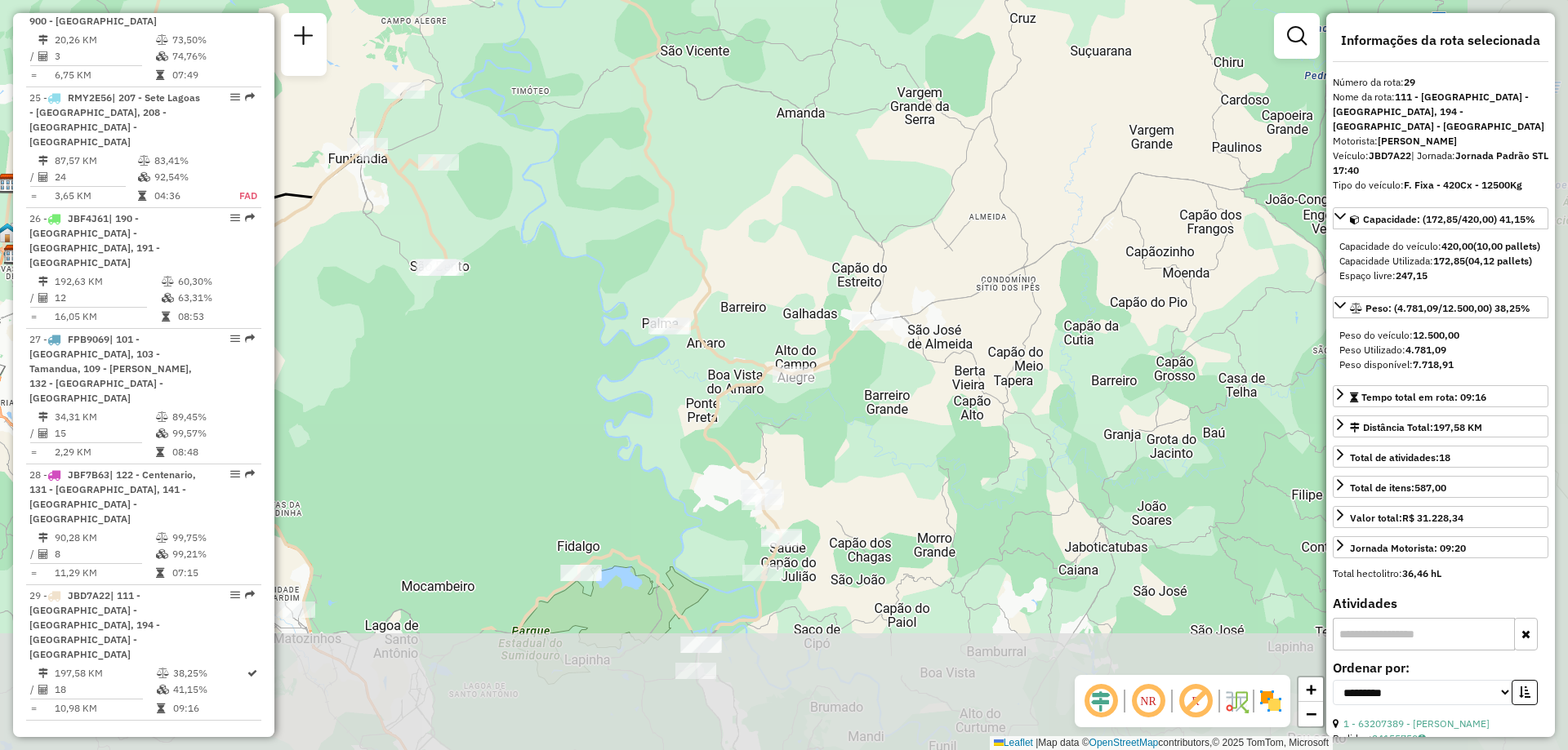
drag, startPoint x: 880, startPoint y: 545, endPoint x: 767, endPoint y: 350, distance: 225.4
click at [767, 350] on div "Janela de atendimento Grade de atendimento Capacidade Transportadoras Veículos …" at bounding box center [784, 375] width 1568 height 750
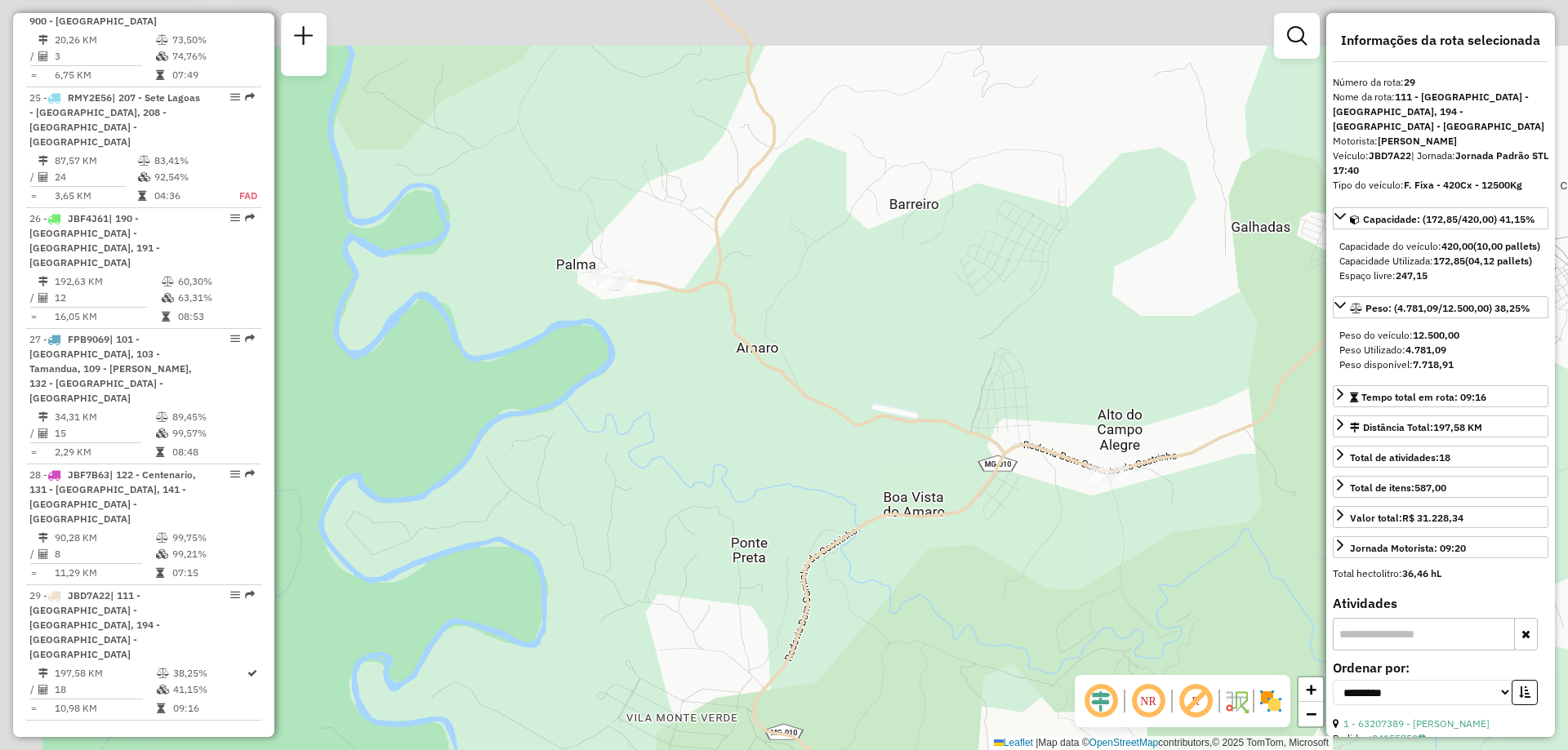
drag, startPoint x: 562, startPoint y: 206, endPoint x: 650, endPoint y: 288, distance: 120.3
click at [650, 288] on icon at bounding box center [1017, 577] width 813 height 637
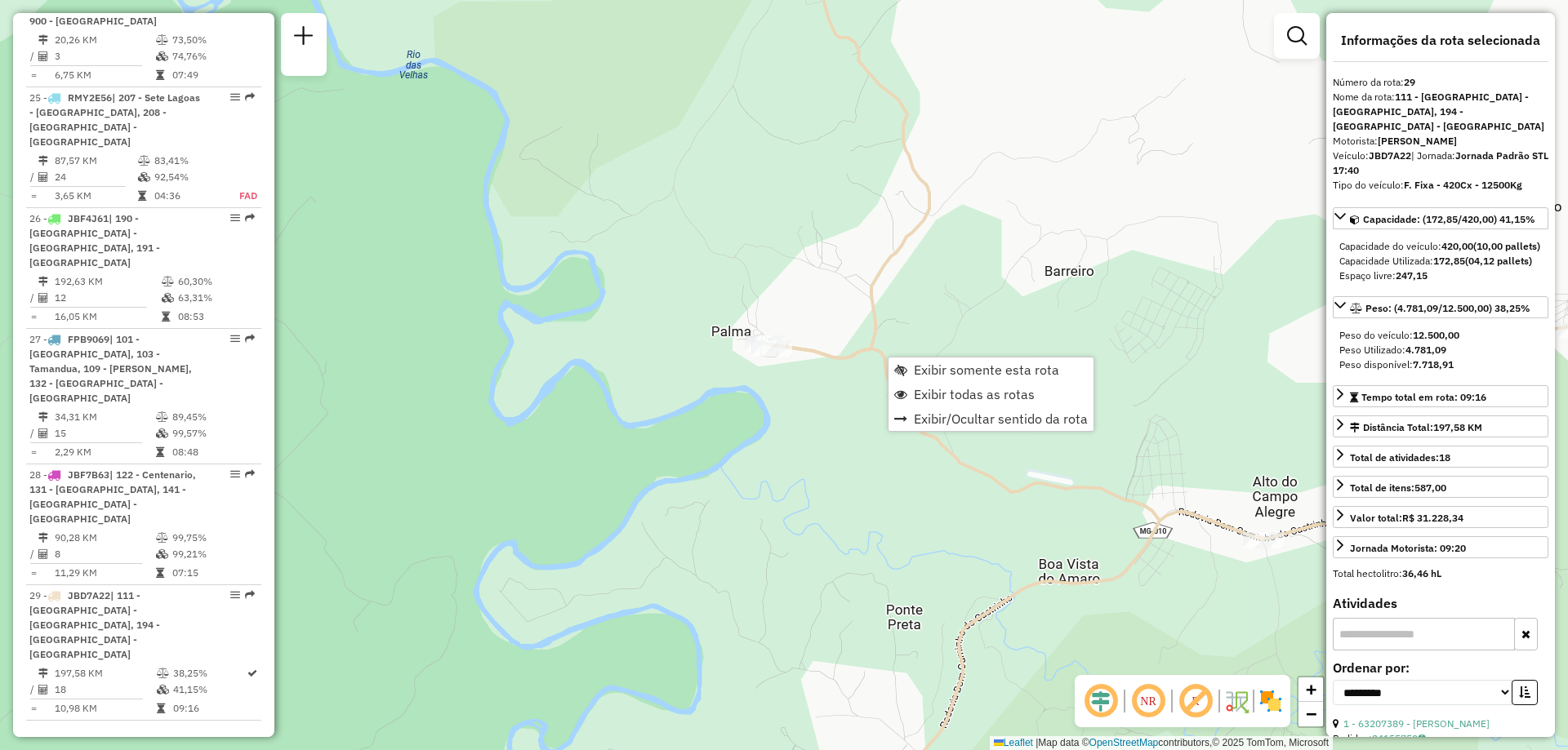
scroll to position [3205, 0]
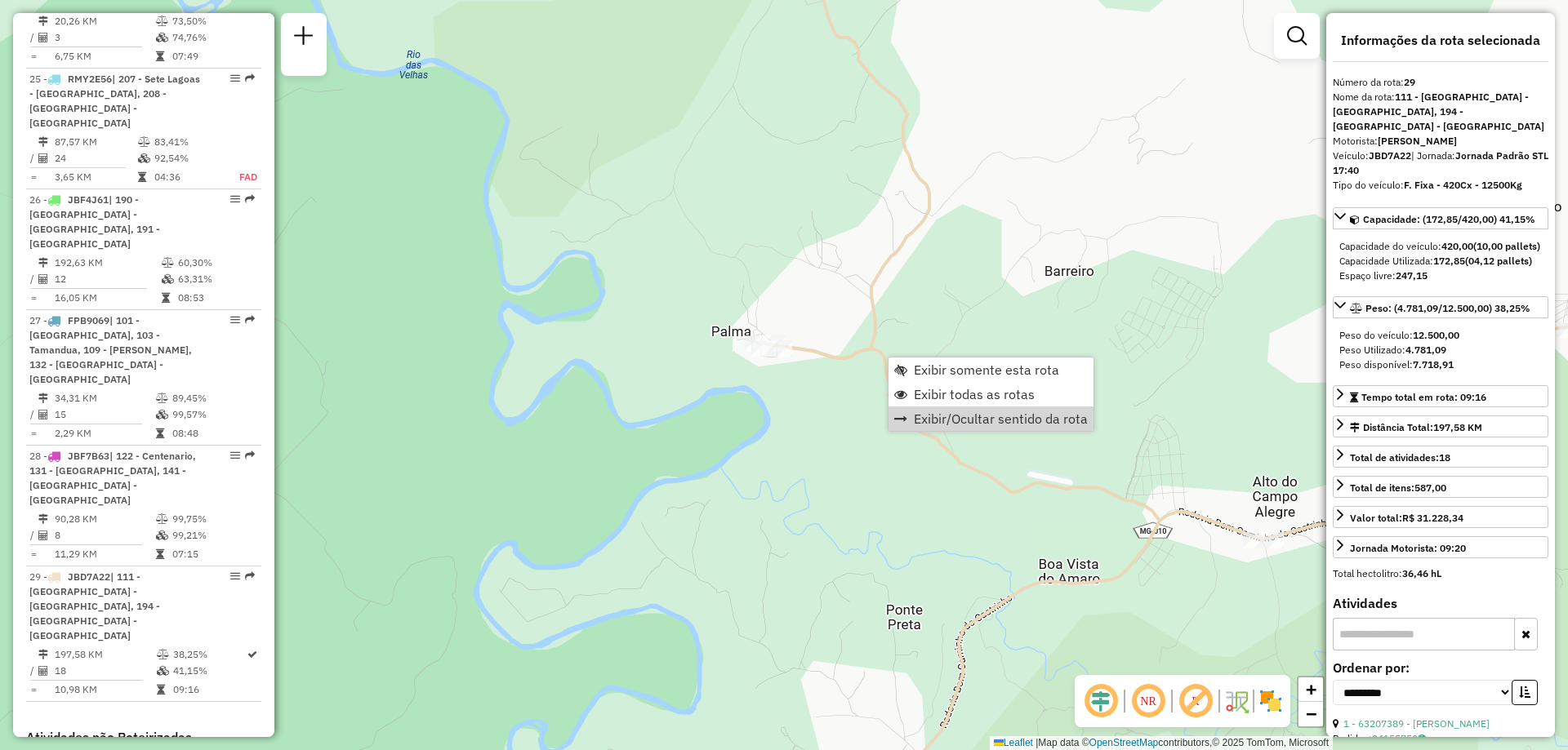
click at [791, 287] on div "Janela de atendimento Grade de atendimento Capacidade Transportadoras Veículos …" at bounding box center [784, 375] width 1568 height 750
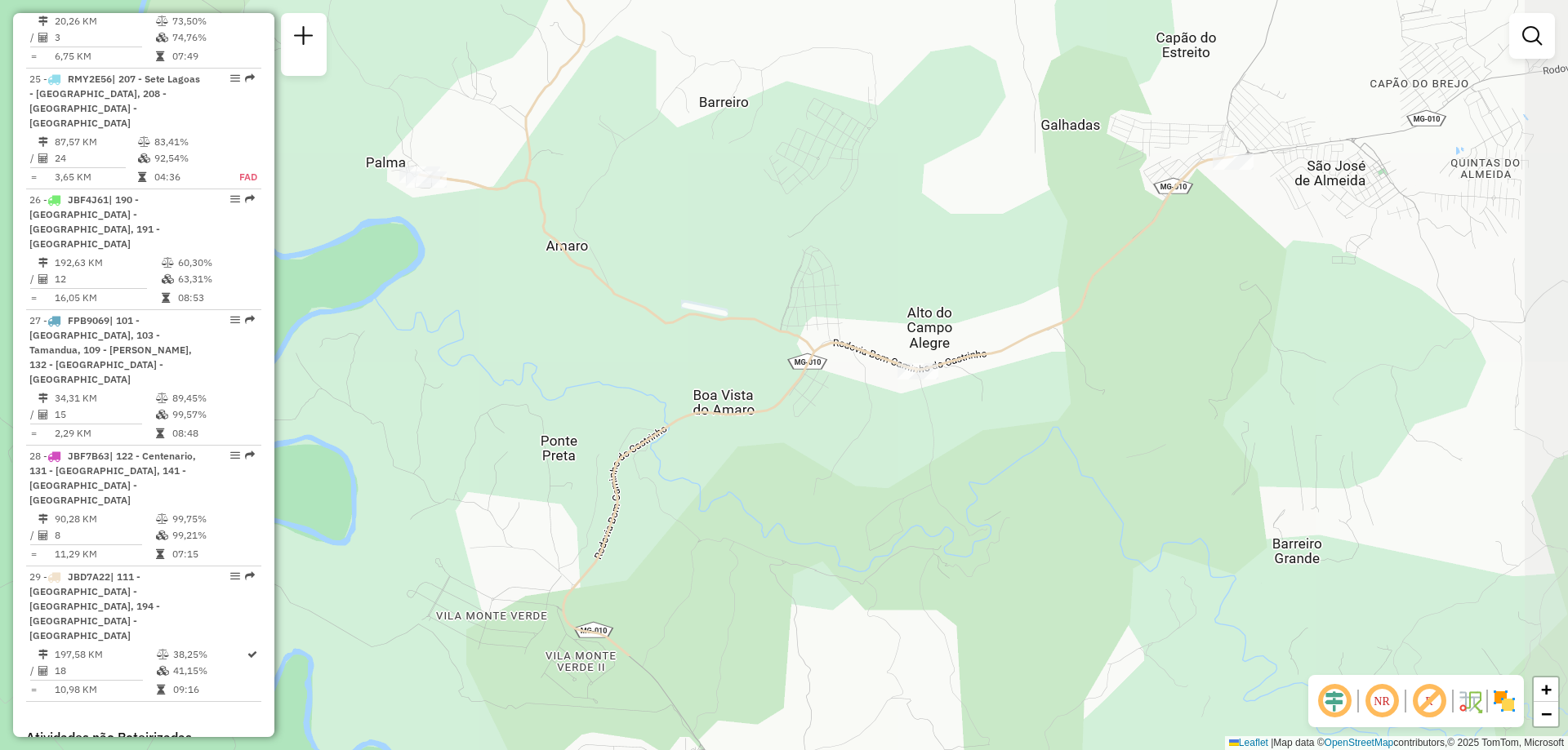
drag, startPoint x: 965, startPoint y: 553, endPoint x: 620, endPoint y: 386, distance: 383.3
click at [620, 386] on div "Janela de atendimento Grade de atendimento Capacidade Transportadoras Veículos …" at bounding box center [784, 375] width 1568 height 750
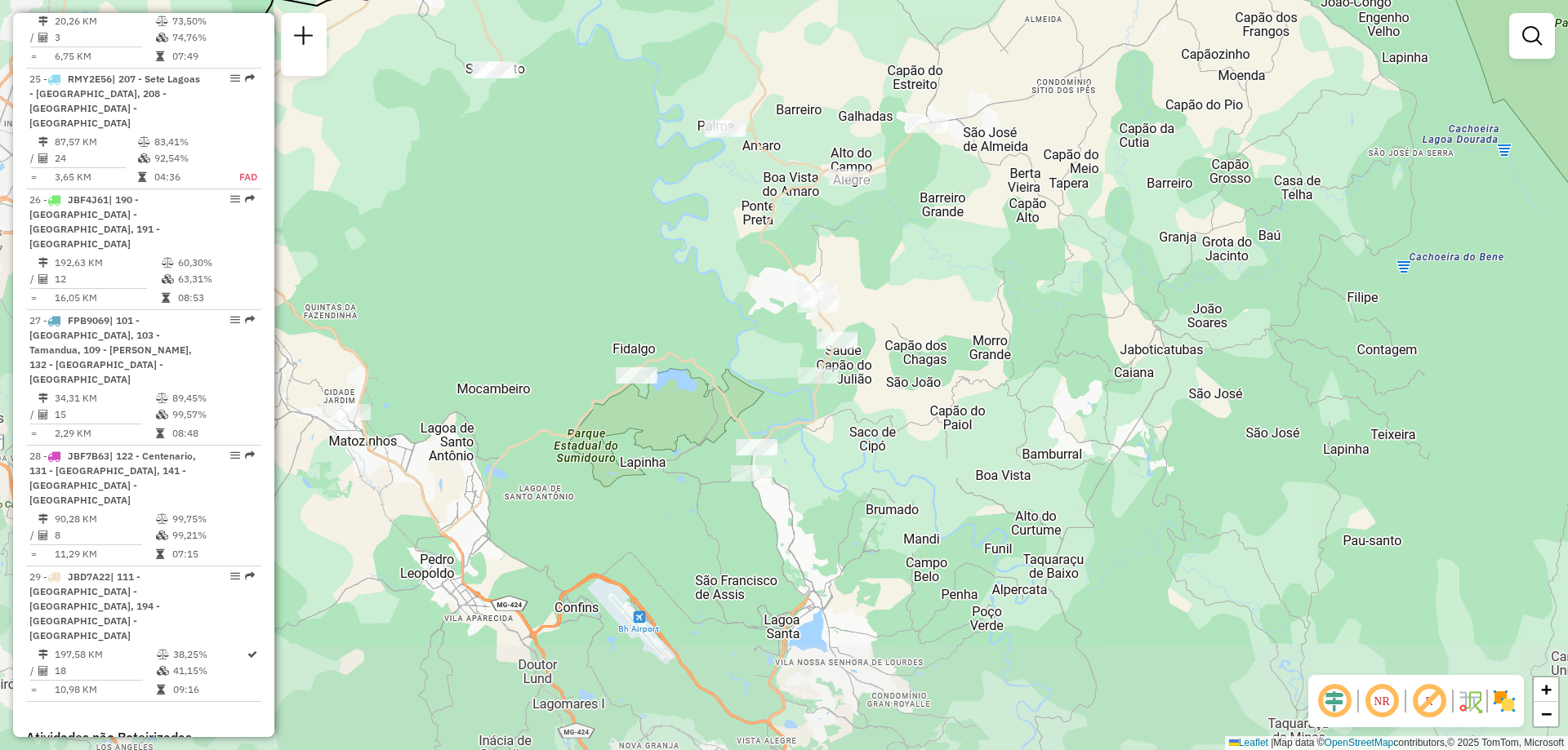
drag, startPoint x: 899, startPoint y: 478, endPoint x: 1008, endPoint y: 271, distance: 233.9
click at [1008, 271] on div "Janela de atendimento Grade de atendimento Capacidade Transportadoras Veículos …" at bounding box center [784, 375] width 1568 height 750
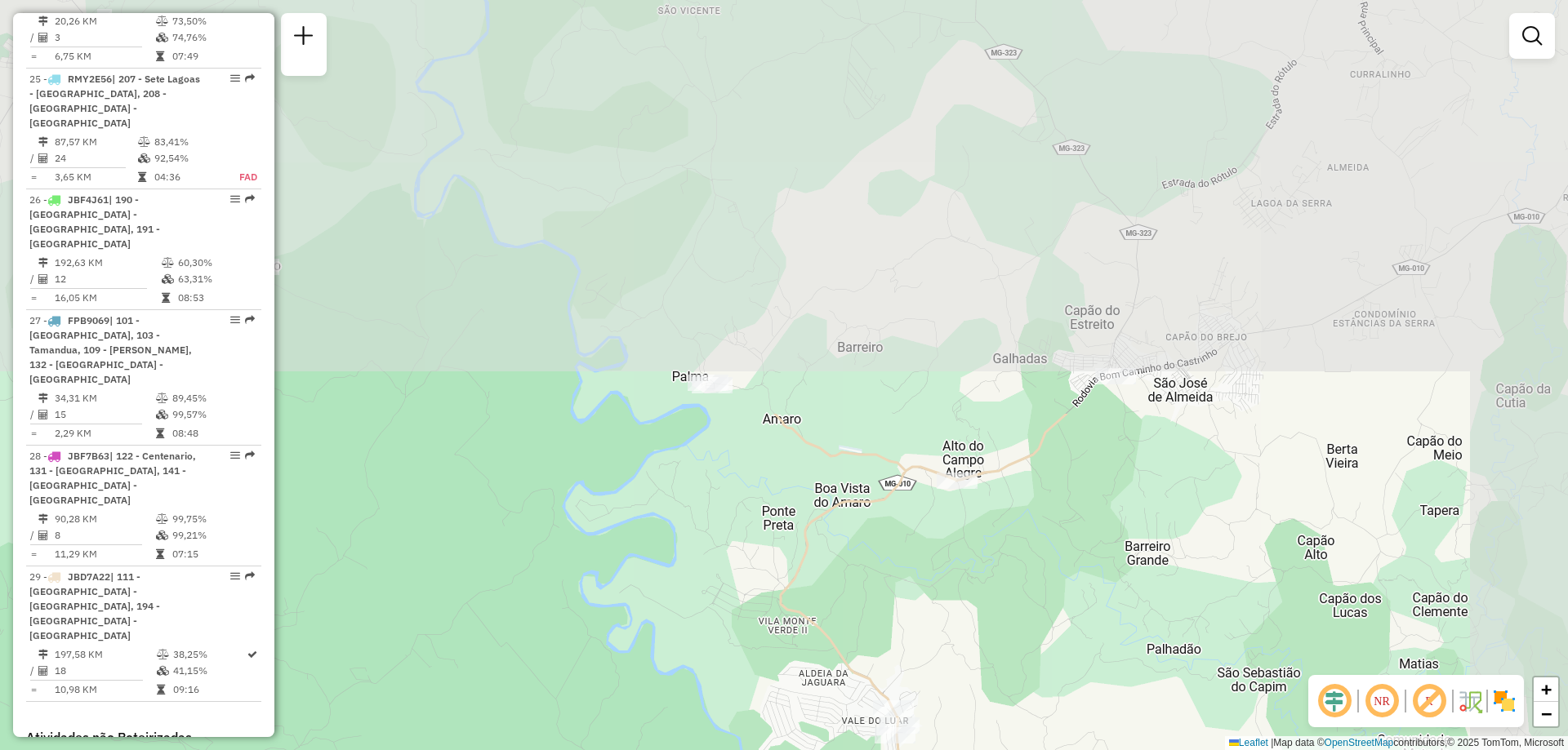
drag, startPoint x: 917, startPoint y: 224, endPoint x: 756, endPoint y: 722, distance: 523.4
click at [756, 722] on div "Janela de atendimento Grade de atendimento Capacidade Transportadoras Veículos …" at bounding box center [784, 375] width 1568 height 750
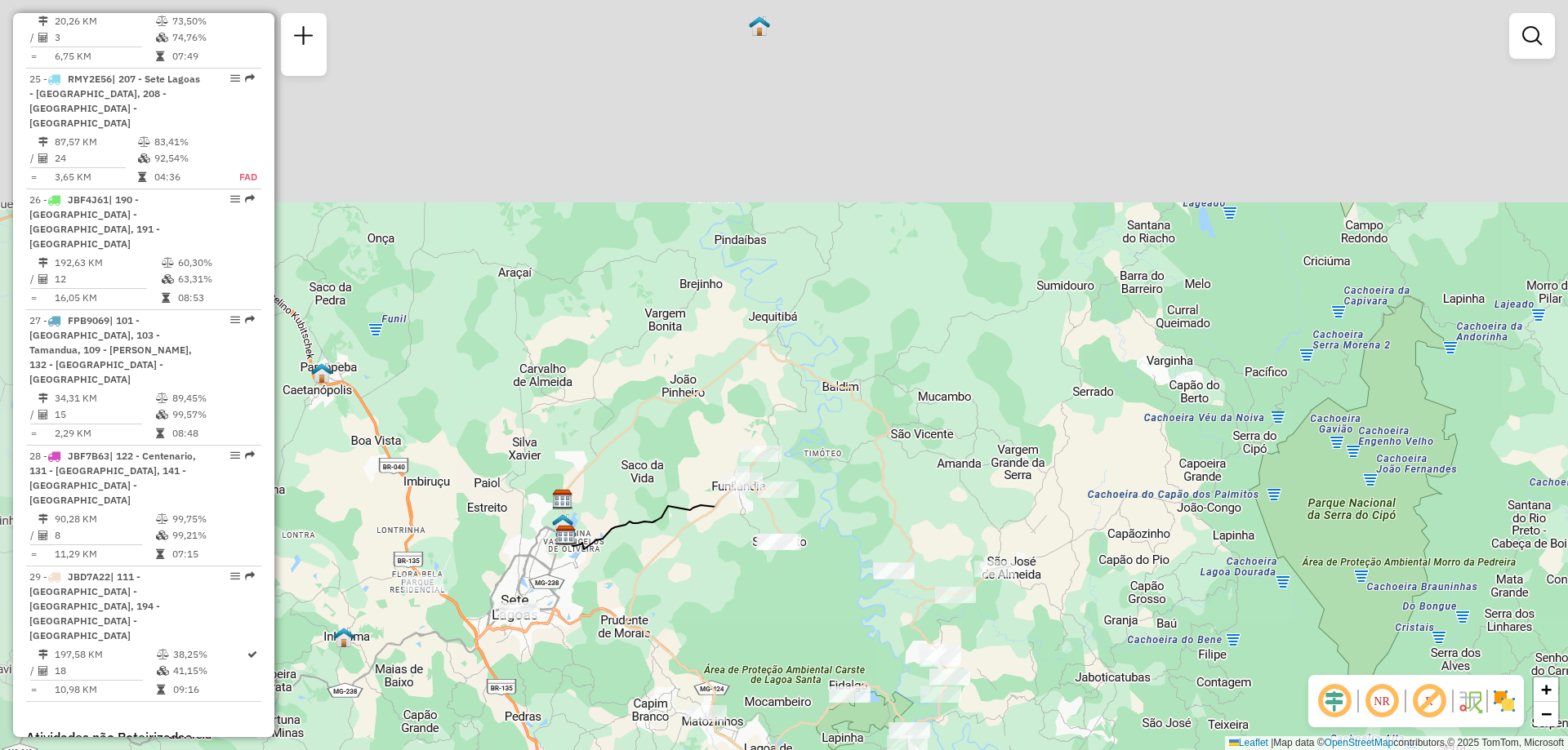
drag, startPoint x: 778, startPoint y: 215, endPoint x: 821, endPoint y: 476, distance: 264.5
click at [821, 476] on div "Janela de atendimento Grade de atendimento Capacidade Transportadoras Veículos …" at bounding box center [784, 375] width 1568 height 750
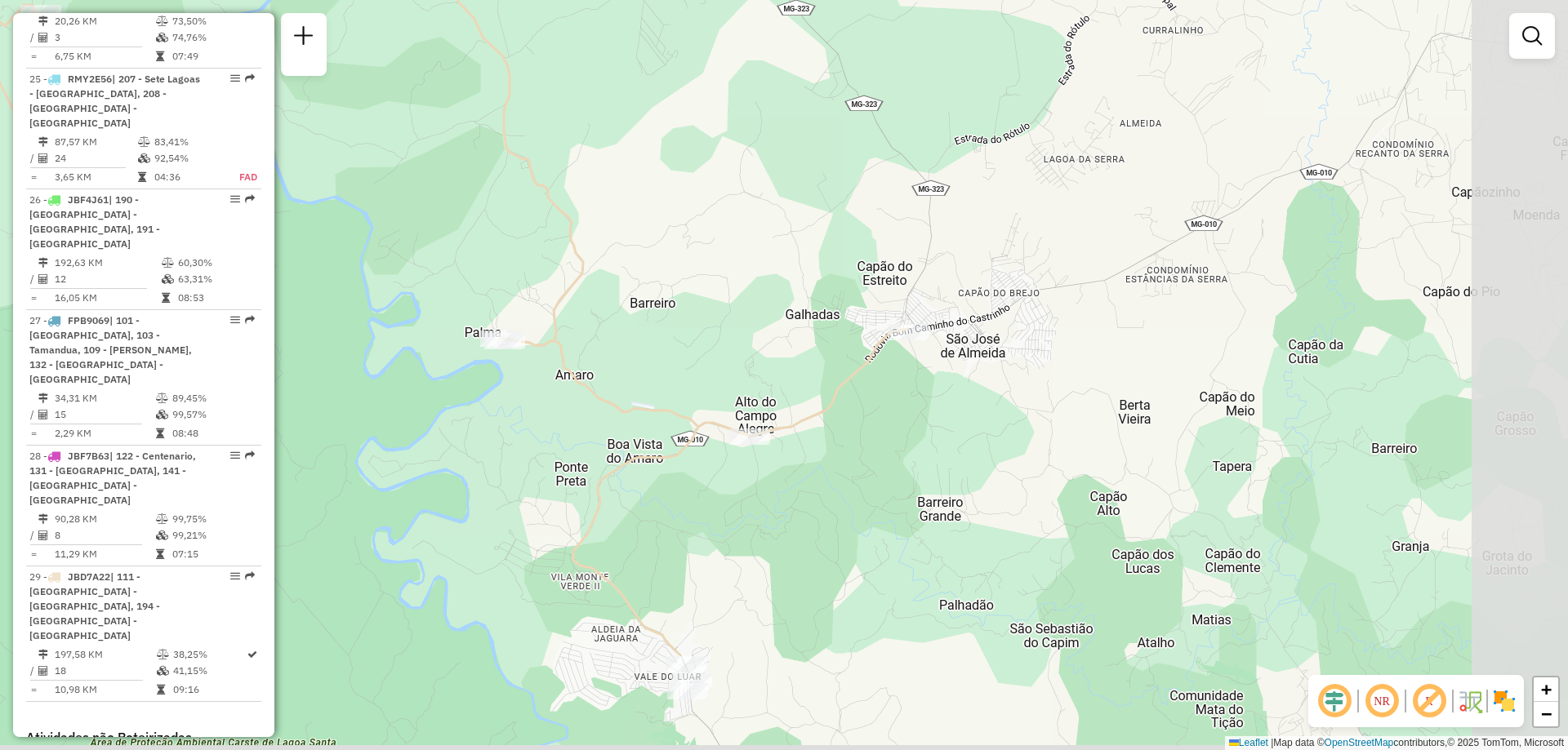
drag, startPoint x: 981, startPoint y: 311, endPoint x: 483, endPoint y: 169, distance: 517.8
click at [483, 169] on div "Janela de atendimento Grade de atendimento Capacidade Transportadoras Veículos …" at bounding box center [784, 375] width 1568 height 750
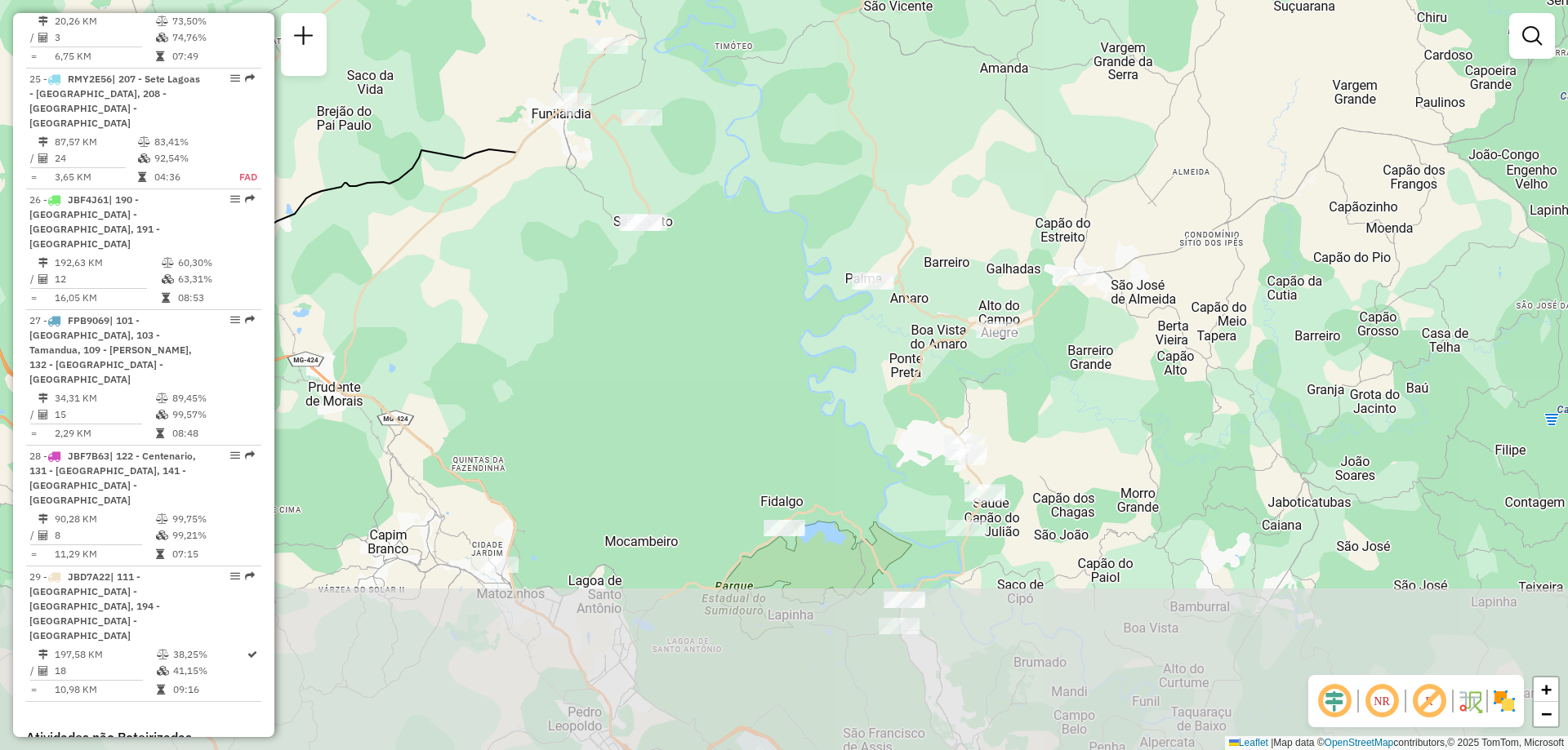
drag, startPoint x: 1000, startPoint y: 450, endPoint x: 941, endPoint y: 230, distance: 227.8
click at [939, 219] on div "Janela de atendimento Grade de atendimento Capacidade Transportadoras Veículos …" at bounding box center [784, 375] width 1568 height 750
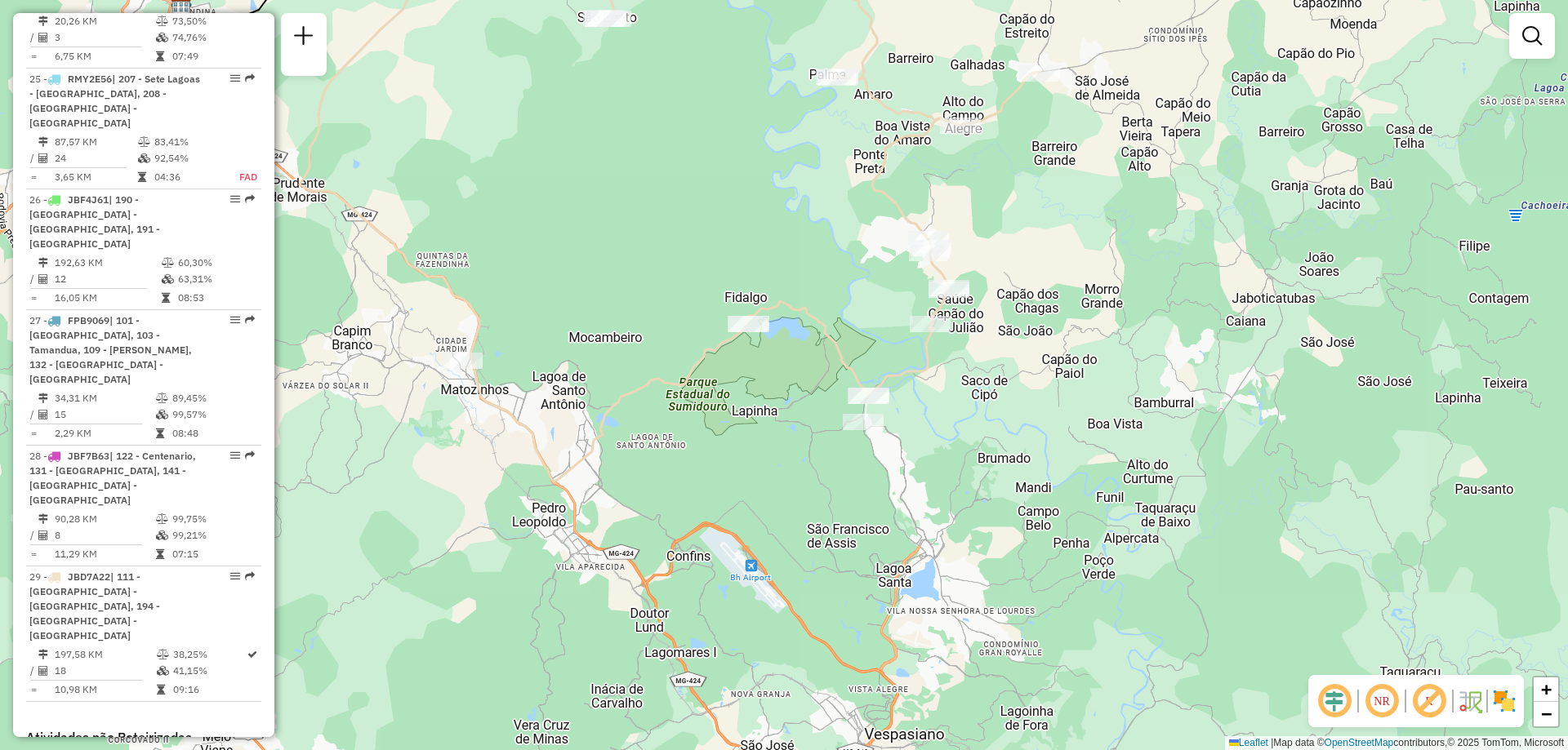
drag, startPoint x: 1186, startPoint y: 433, endPoint x: 1157, endPoint y: 255, distance: 180.3
click at [1157, 255] on div "Janela de atendimento Grade de atendimento Capacidade Transportadoras Veículos …" at bounding box center [784, 375] width 1568 height 750
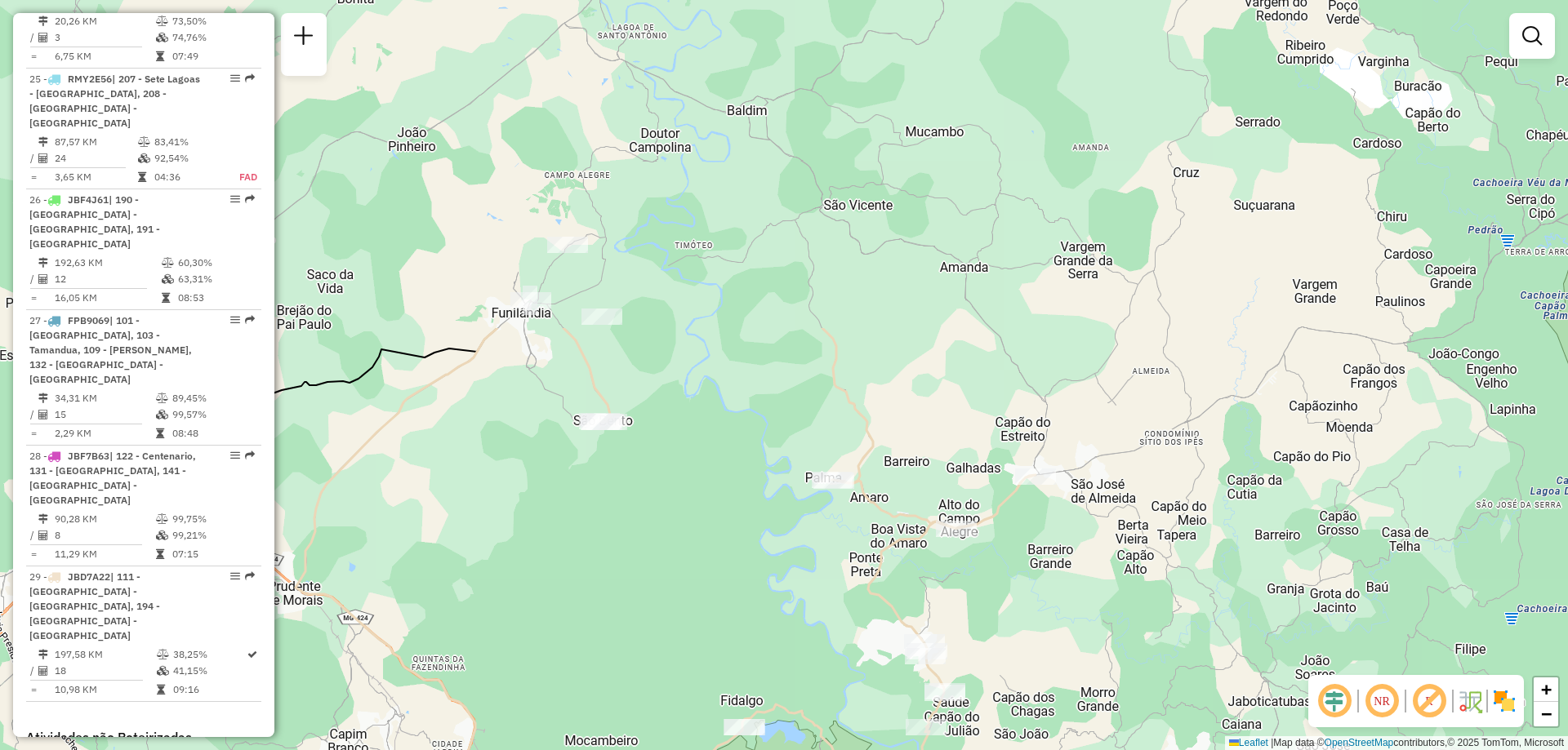
drag, startPoint x: 1059, startPoint y: 180, endPoint x: 1054, endPoint y: 590, distance: 410.0
click at [1054, 590] on div "Janela de atendimento Grade de atendimento Capacidade Transportadoras Veículos …" at bounding box center [784, 375] width 1568 height 750
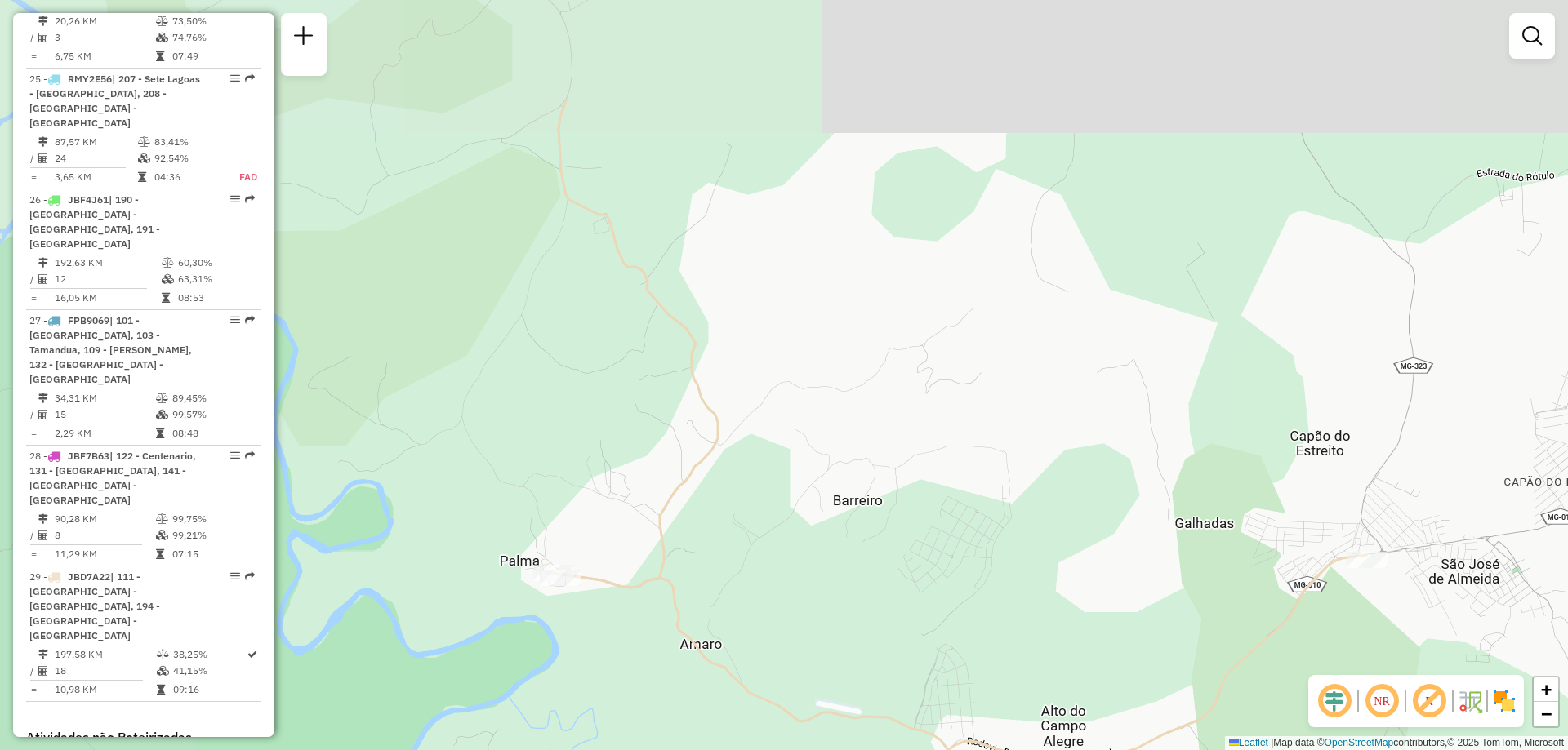
drag, startPoint x: 697, startPoint y: 365, endPoint x: 1075, endPoint y: 538, distance: 415.7
click at [1075, 538] on div "Janela de atendimento Grade de atendimento Capacidade Transportadoras Veículos …" at bounding box center [784, 375] width 1568 height 750
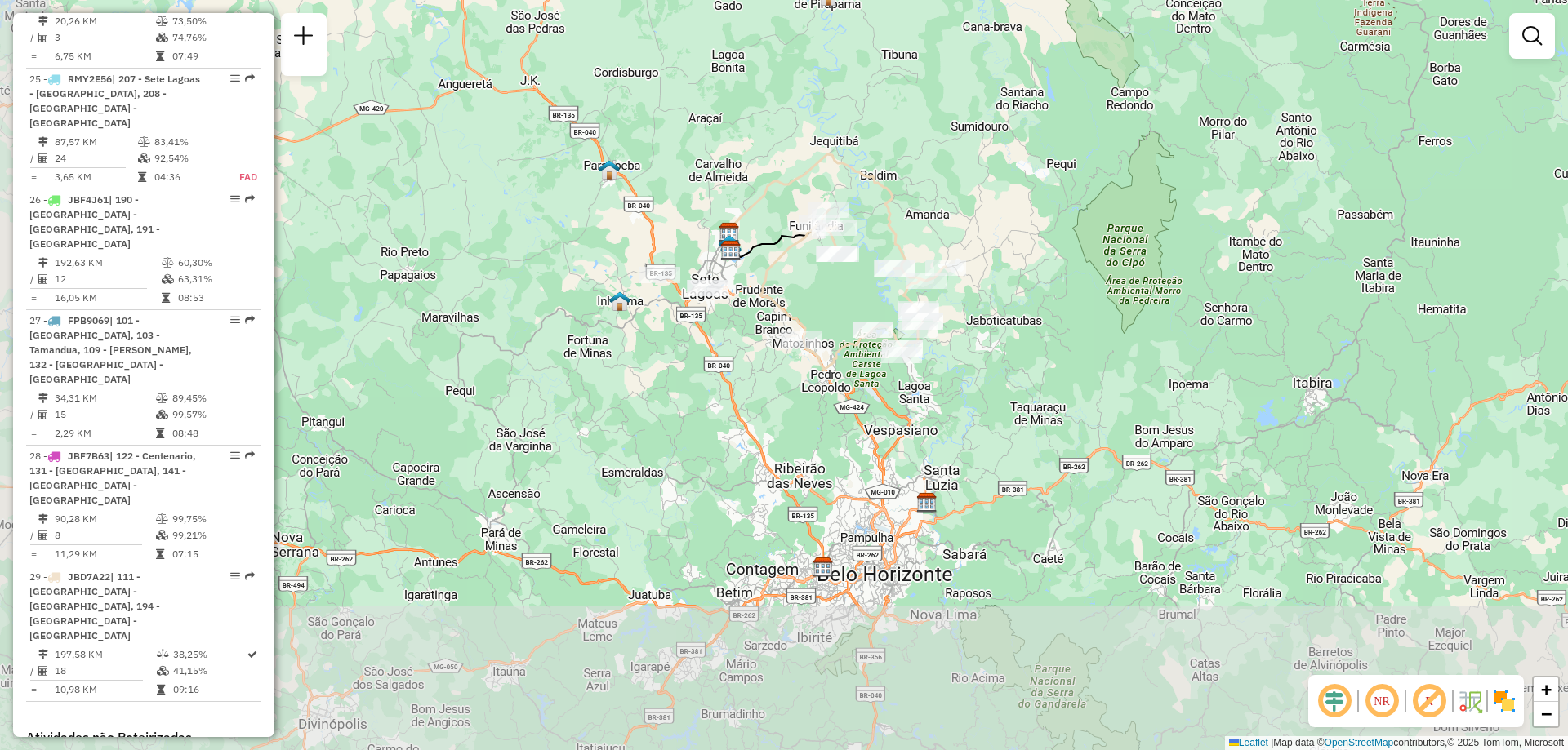
drag, startPoint x: 584, startPoint y: 405, endPoint x: 766, endPoint y: 218, distance: 260.9
click at [766, 218] on div "Janela de atendimento Grade de atendimento Capacidade Transportadoras Veículos …" at bounding box center [784, 375] width 1568 height 750
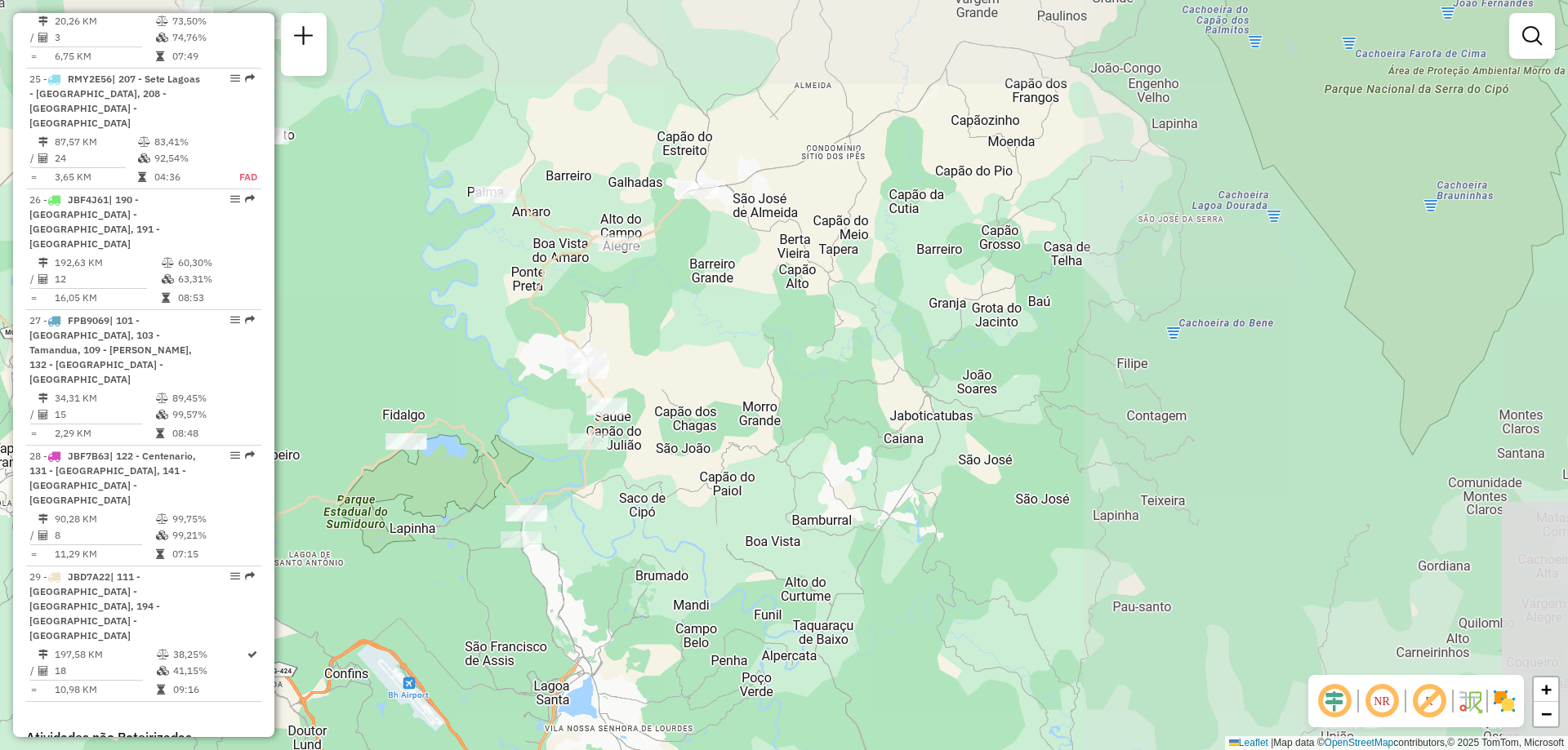
drag, startPoint x: 1244, startPoint y: 328, endPoint x: 548, endPoint y: 575, distance: 738.5
click at [540, 596] on div "Janela de atendimento Grade de atendimento Capacidade Transportadoras Veículos …" at bounding box center [784, 375] width 1568 height 750
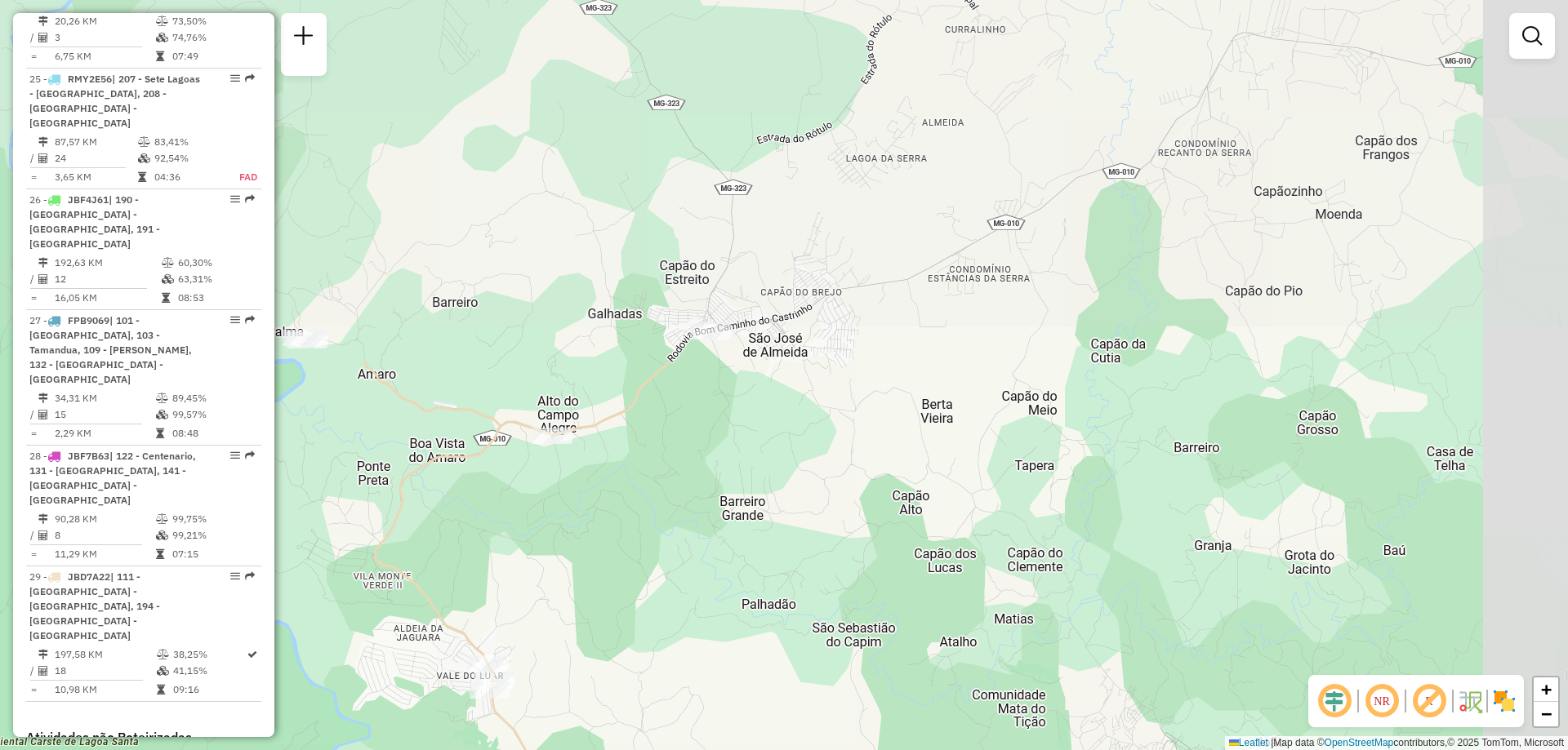
drag, startPoint x: 649, startPoint y: 236, endPoint x: 545, endPoint y: 672, distance: 448.2
click at [545, 672] on div "Janela de atendimento Grade de atendimento Capacidade Transportadoras Veículos …" at bounding box center [784, 375] width 1568 height 750
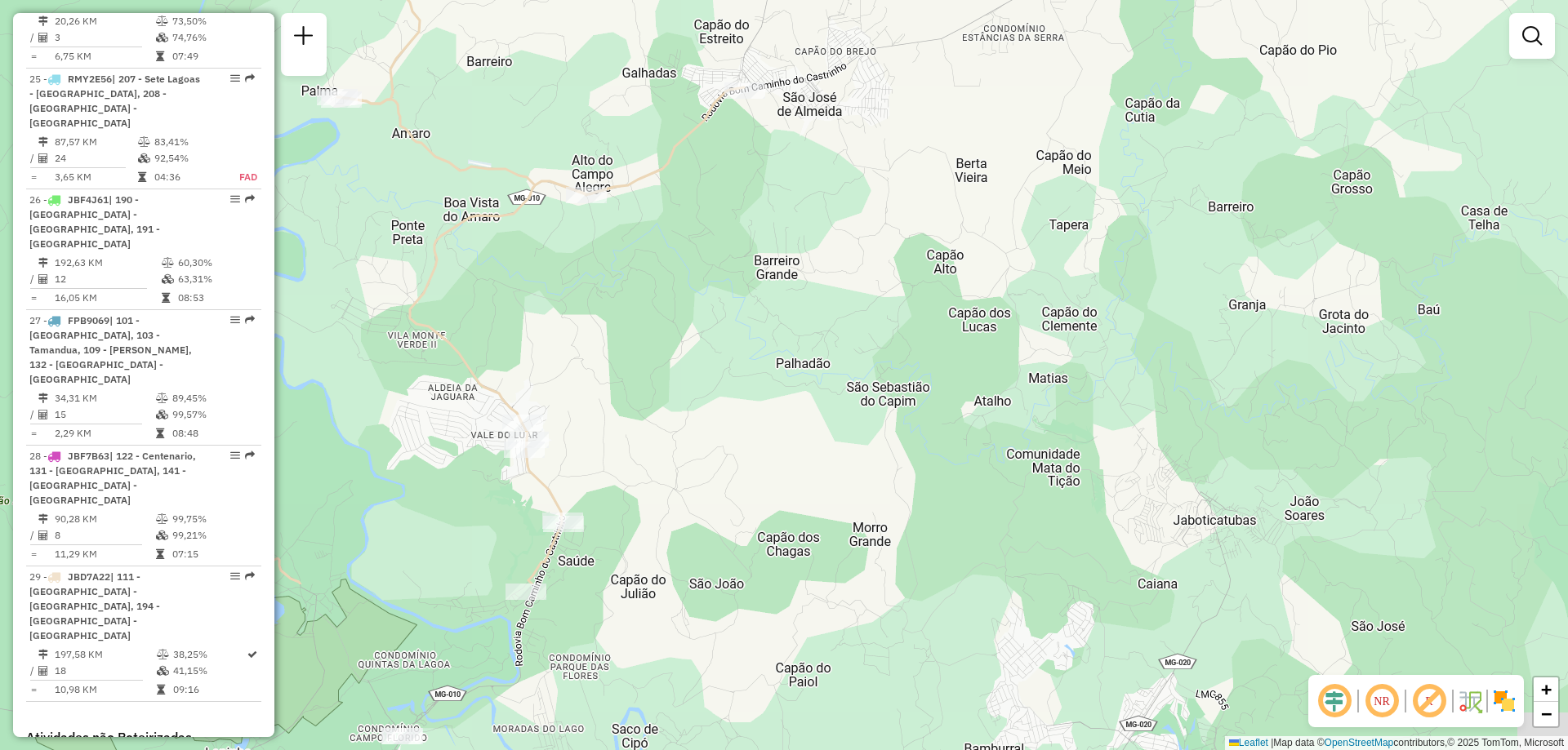
drag, startPoint x: 522, startPoint y: 586, endPoint x: 557, endPoint y: 340, distance: 248.5
click at [557, 340] on div "Janela de atendimento Grade de atendimento Capacidade Transportadoras Veículos …" at bounding box center [784, 375] width 1568 height 750
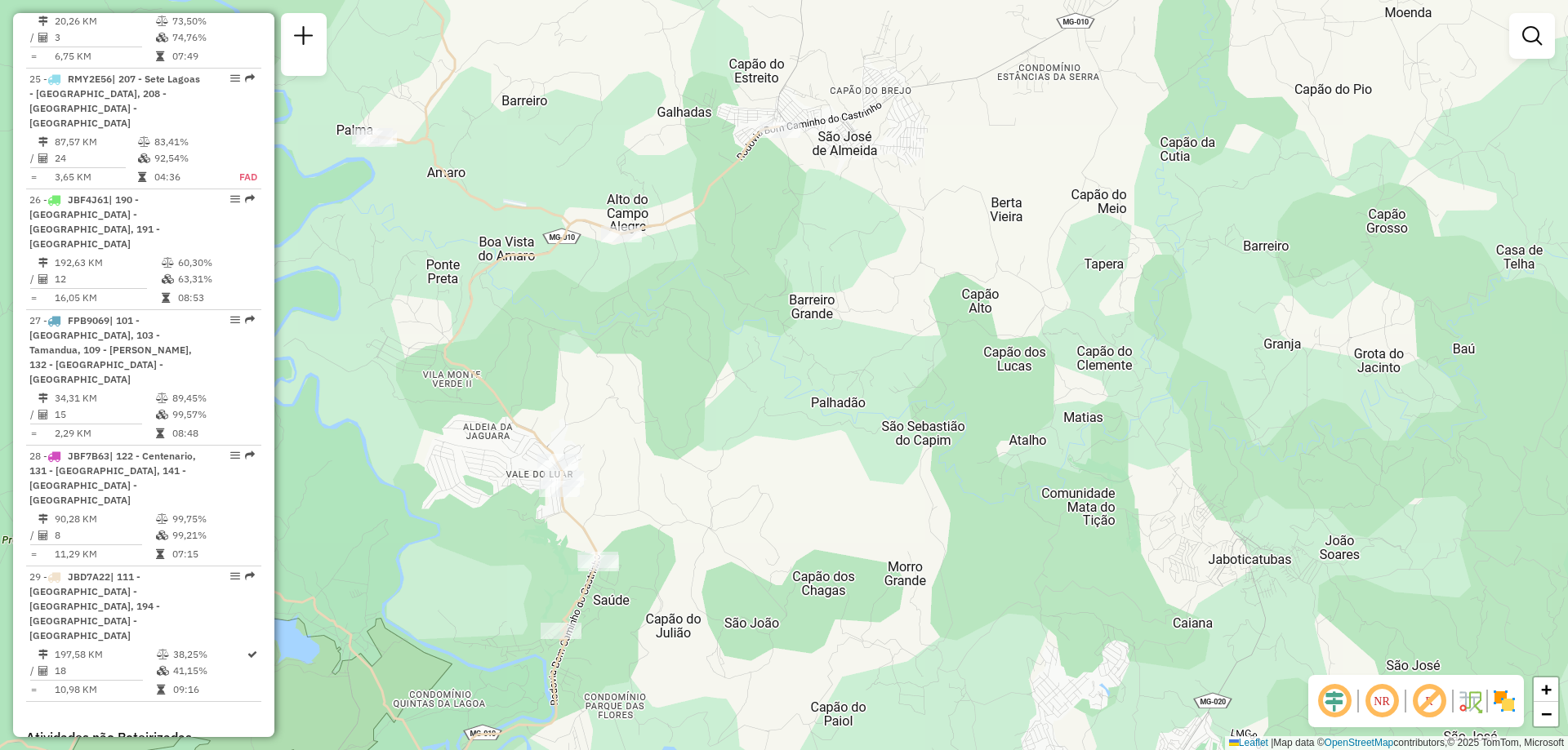
drag, startPoint x: 486, startPoint y: 352, endPoint x: 517, endPoint y: 398, distance: 55.5
click at [517, 398] on div "Janela de atendimento Grade de atendimento Capacidade Transportadoras Veículos …" at bounding box center [784, 375] width 1568 height 750
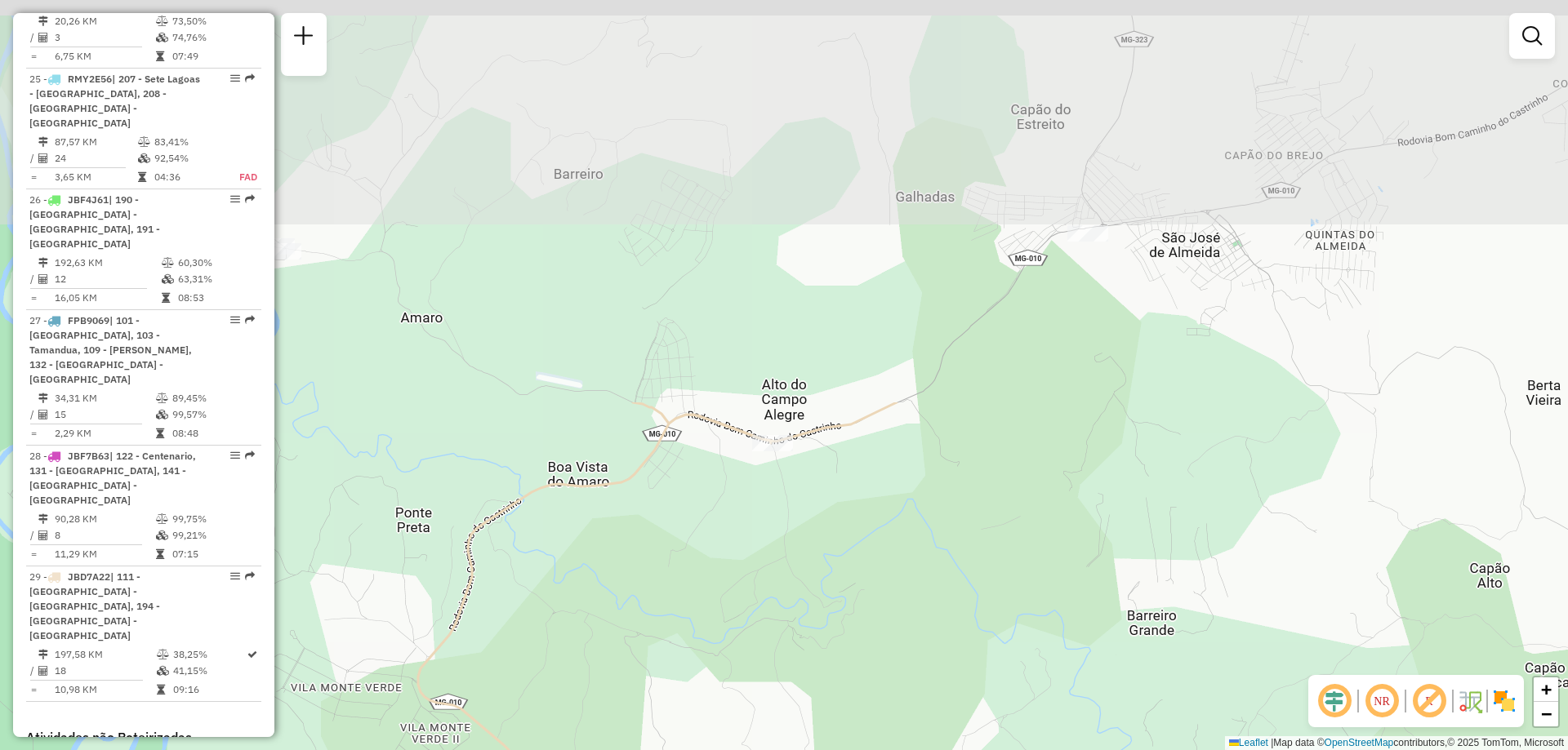
drag, startPoint x: 572, startPoint y: 294, endPoint x: 722, endPoint y: 782, distance: 510.5
click at [722, 749] on html "Aguarde... Pop-up bloqueado! Seu navegador bloqueou automáticamente a abertura …" at bounding box center [784, 375] width 1568 height 750
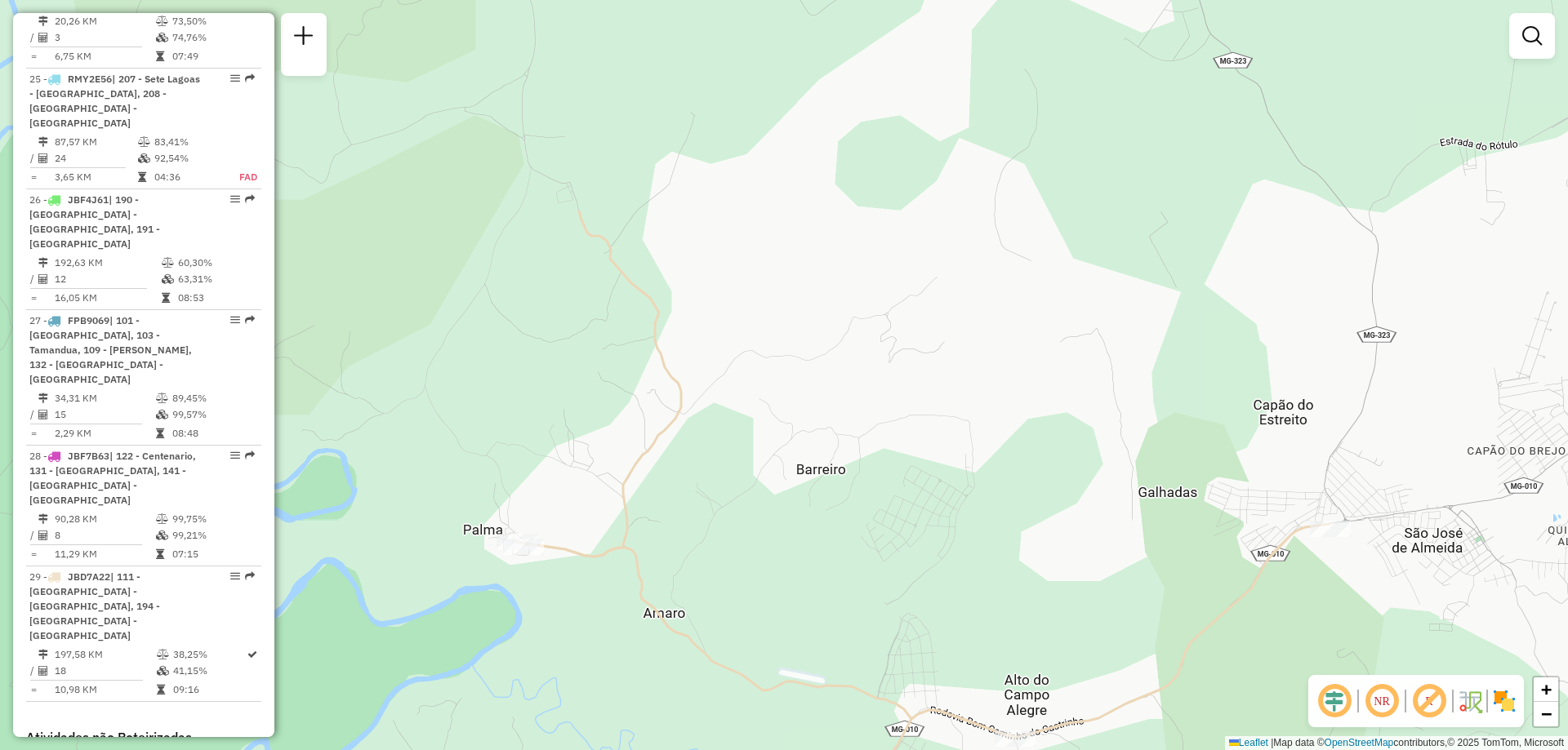
drag, startPoint x: 753, startPoint y: 205, endPoint x: 976, endPoint y: 491, distance: 362.7
click at [976, 491] on div "Janela de atendimento Grade de atendimento Capacidade Transportadoras Veículos …" at bounding box center [784, 375] width 1568 height 750
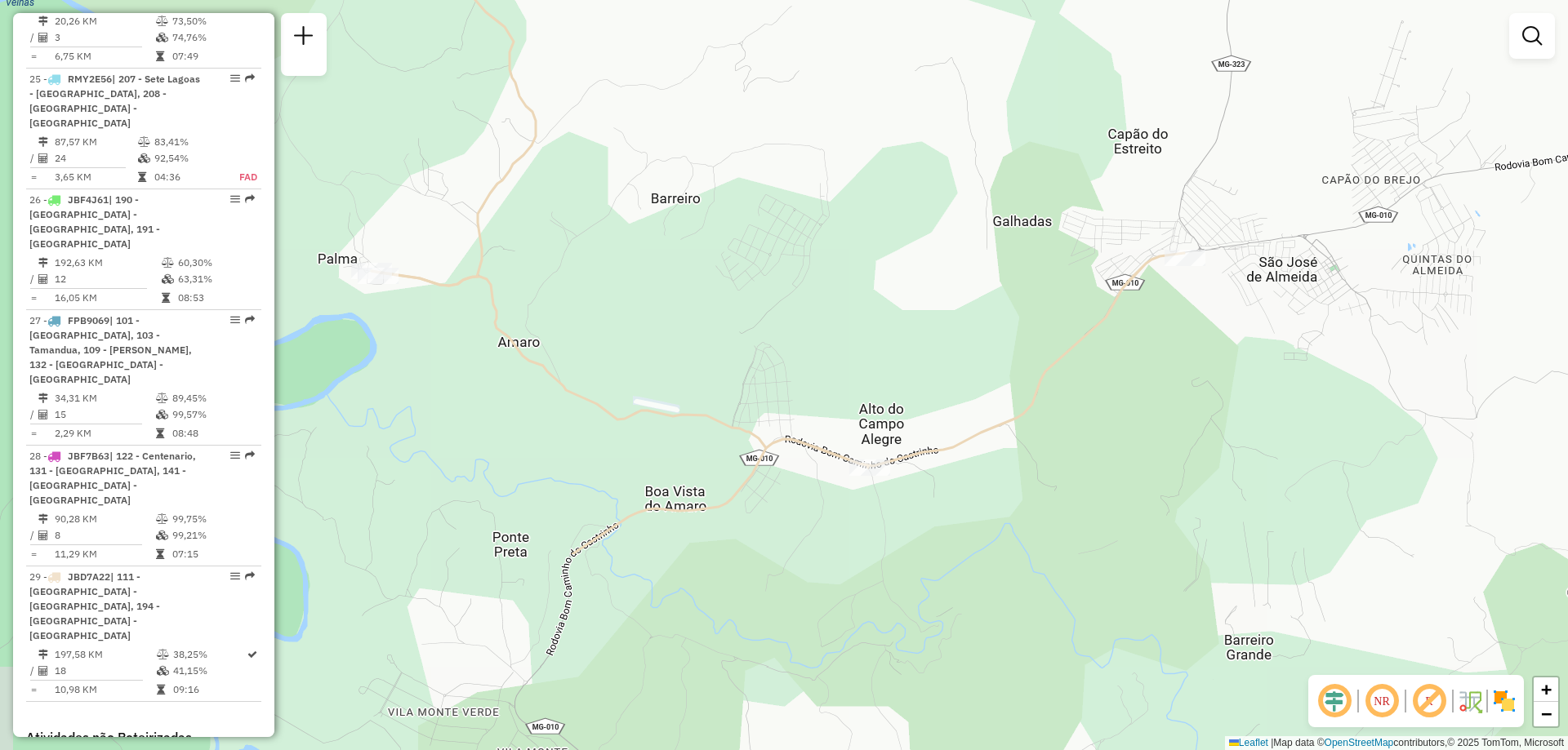
drag, startPoint x: 895, startPoint y: 551, endPoint x: 742, endPoint y: 290, distance: 302.5
click at [742, 290] on div "Janela de atendimento Grade de atendimento Capacidade Transportadoras Veículos …" at bounding box center [784, 375] width 1568 height 750
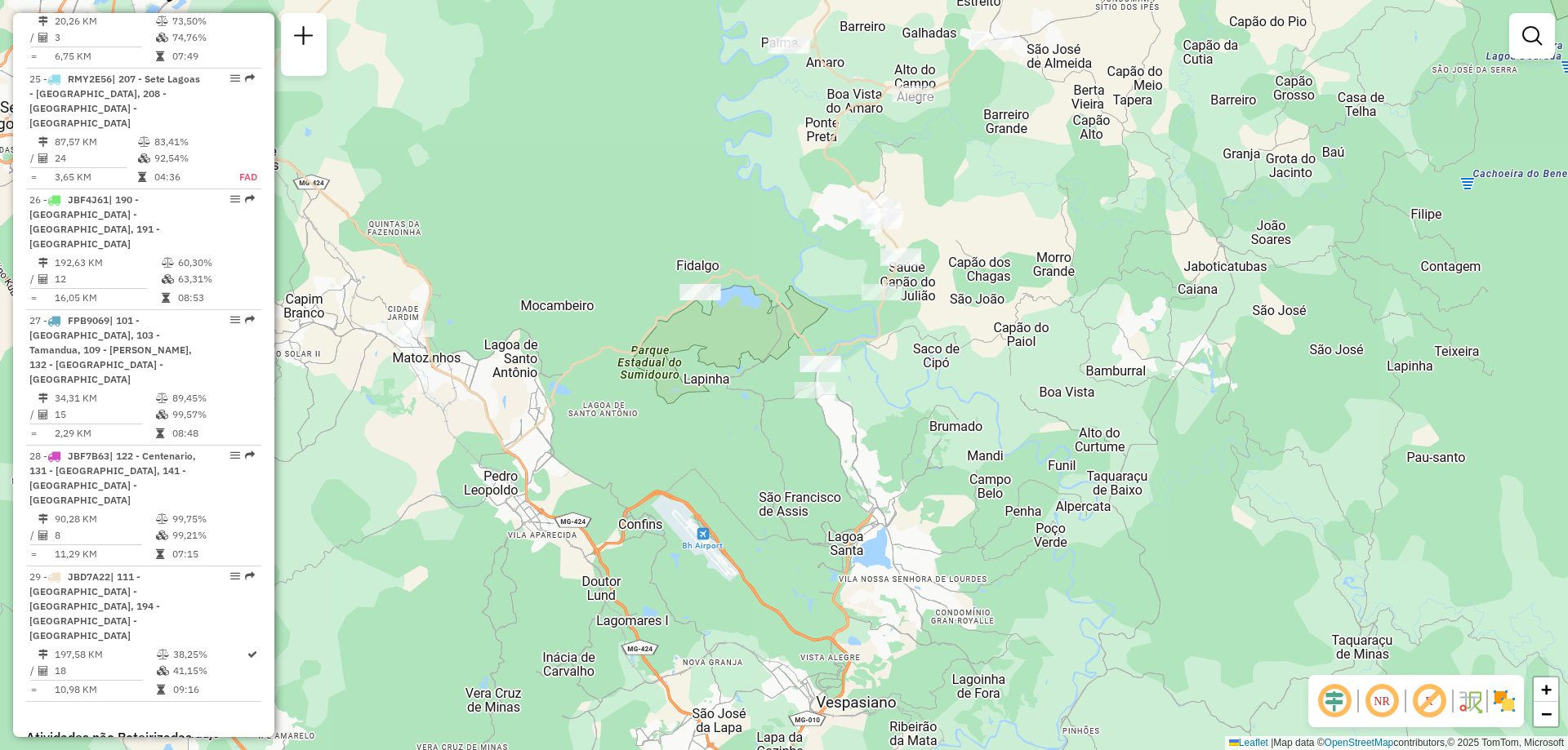
drag, startPoint x: 1022, startPoint y: 366, endPoint x: 1059, endPoint y: 262, distance: 110.4
click at [1059, 262] on div "Janela de atendimento Grade de atendimento Capacidade Transportadoras Veículos …" at bounding box center [784, 375] width 1568 height 750
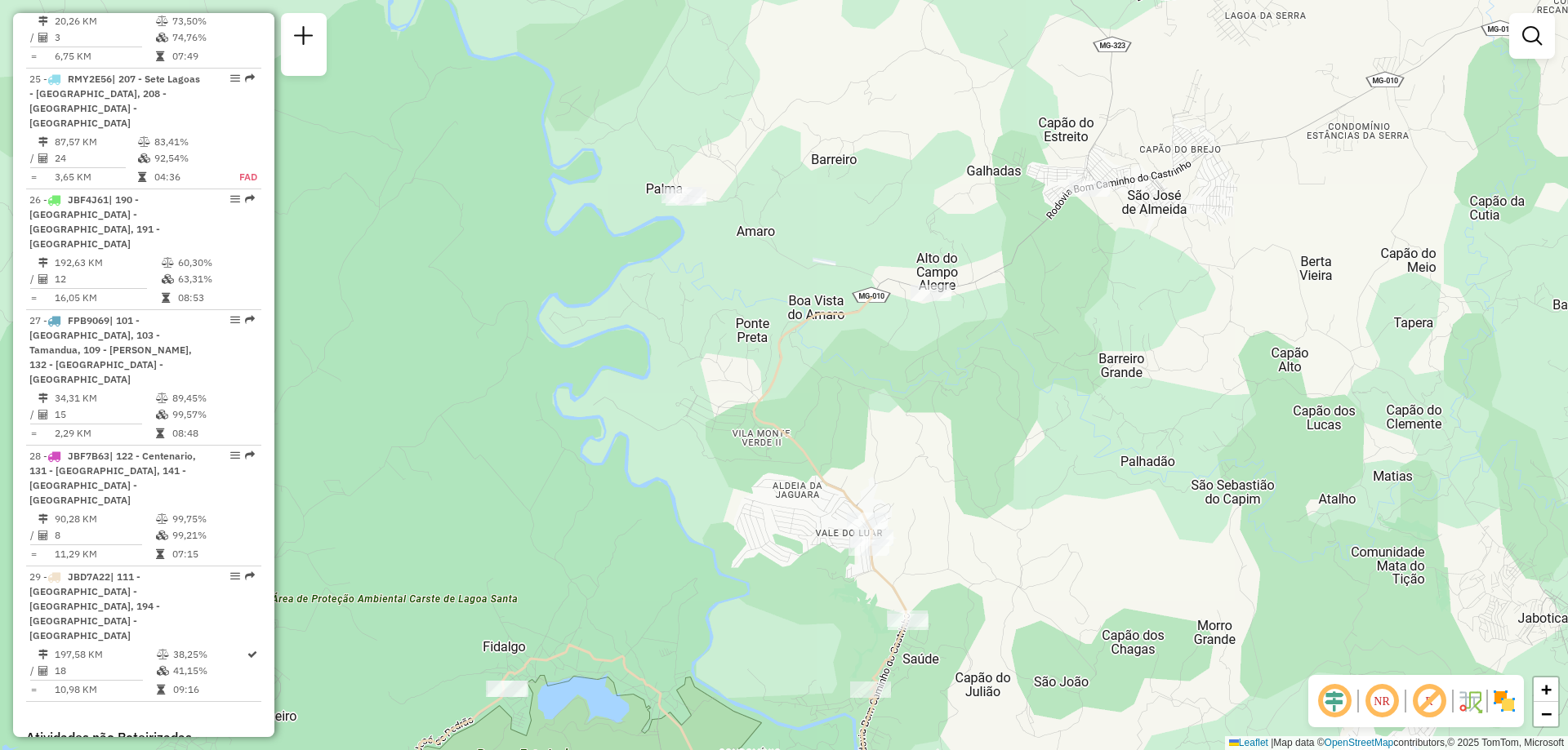
drag, startPoint x: 1093, startPoint y: 81, endPoint x: 1073, endPoint y: 453, distance: 372.5
click at [1073, 453] on div "Janela de atendimento Grade de atendimento Capacidade Transportadoras Veículos …" at bounding box center [784, 375] width 1568 height 750
